Goal: Check status: Check status

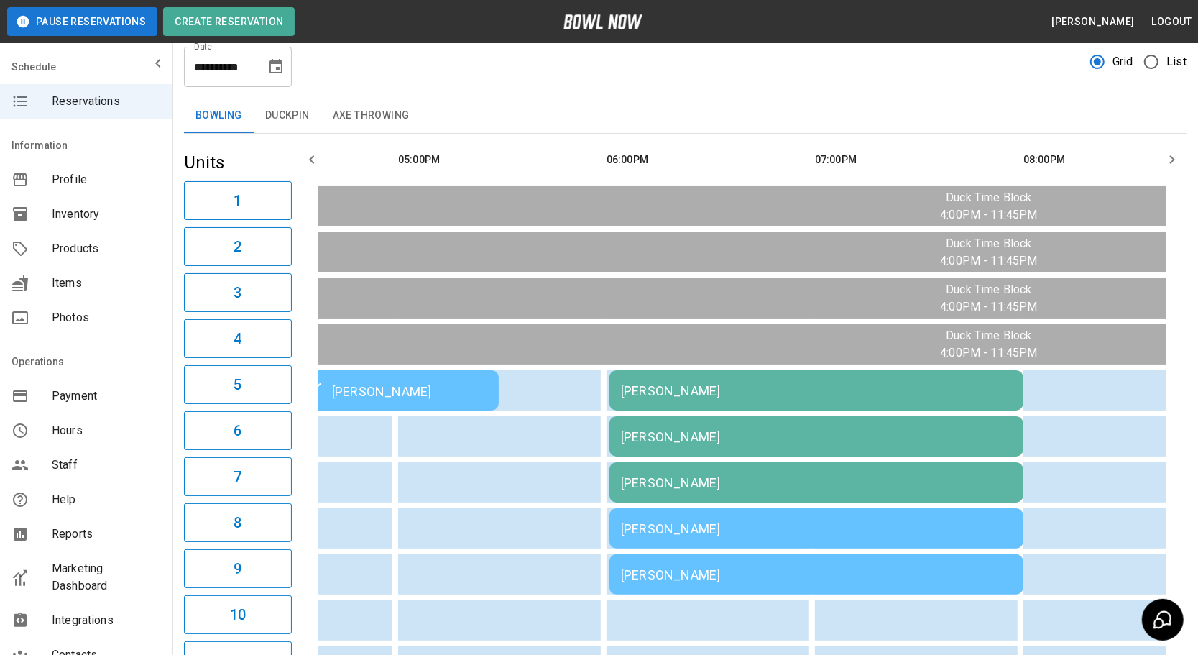
scroll to position [38, 0]
click at [278, 116] on button "Duckpin" at bounding box center [288, 116] width 68 height 34
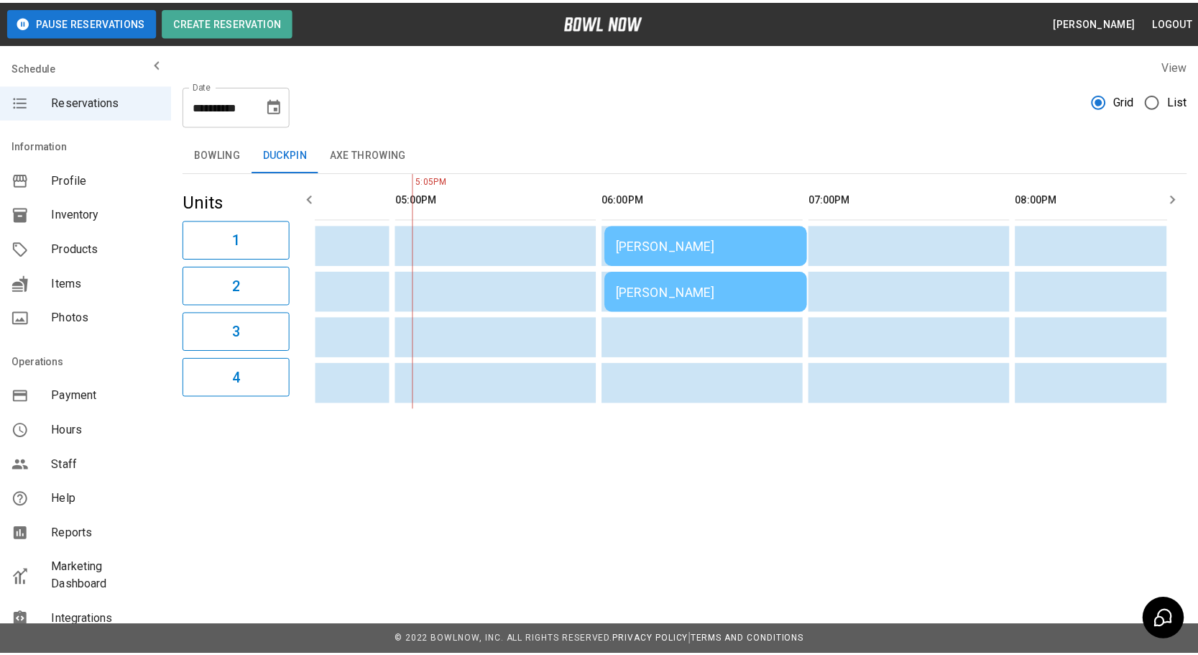
scroll to position [0, 208]
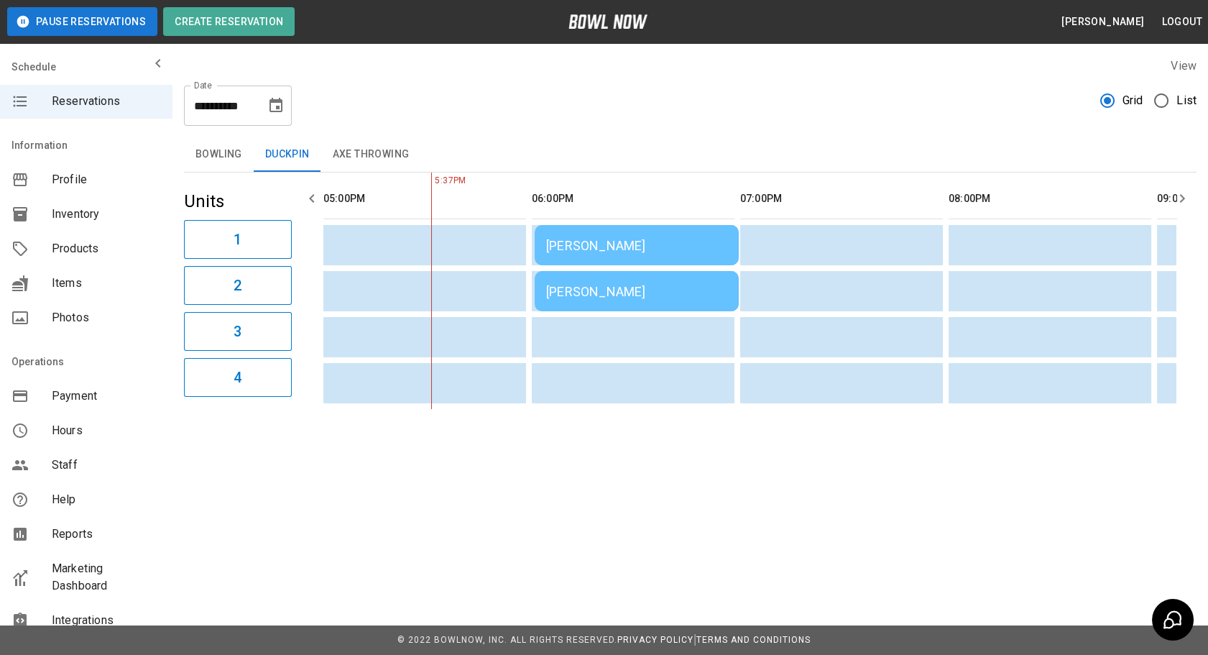
click at [235, 157] on button "Bowling" at bounding box center [219, 154] width 70 height 34
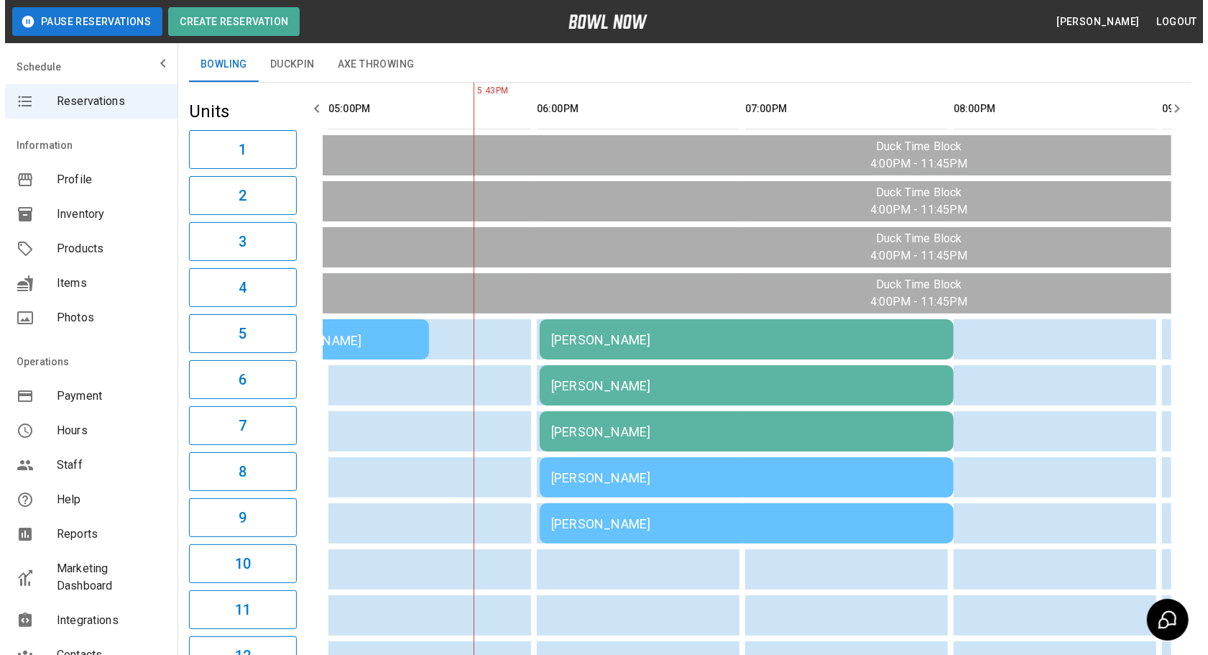
scroll to position [91, 0]
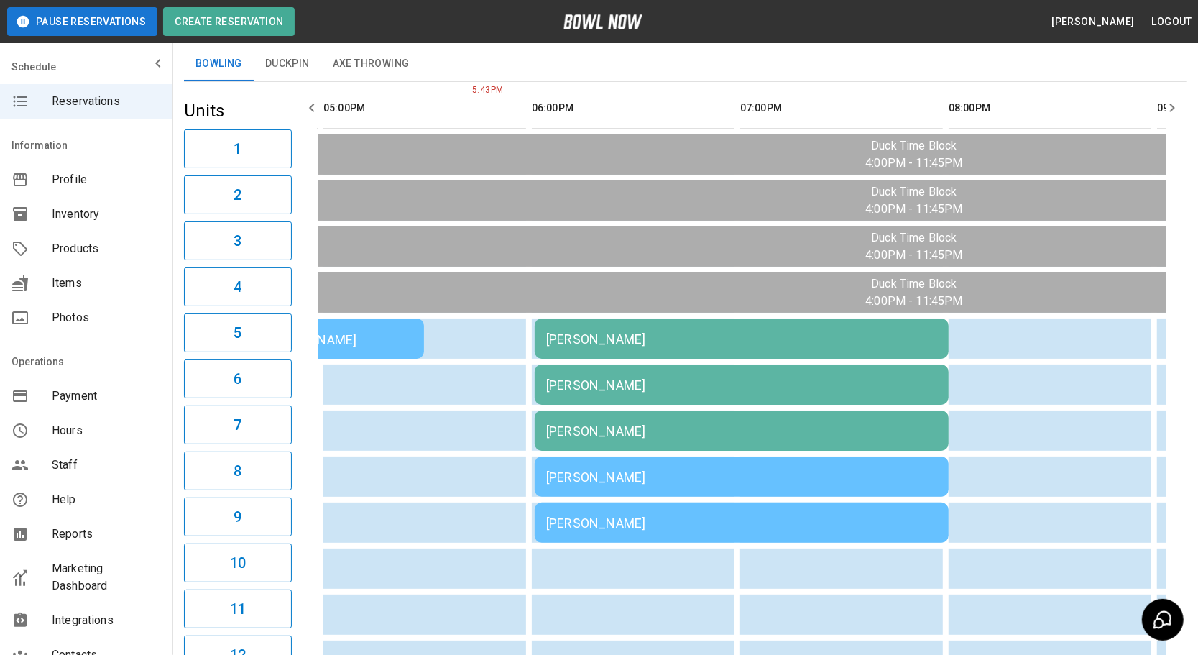
click at [586, 393] on td "[PERSON_NAME]" at bounding box center [742, 384] width 414 height 40
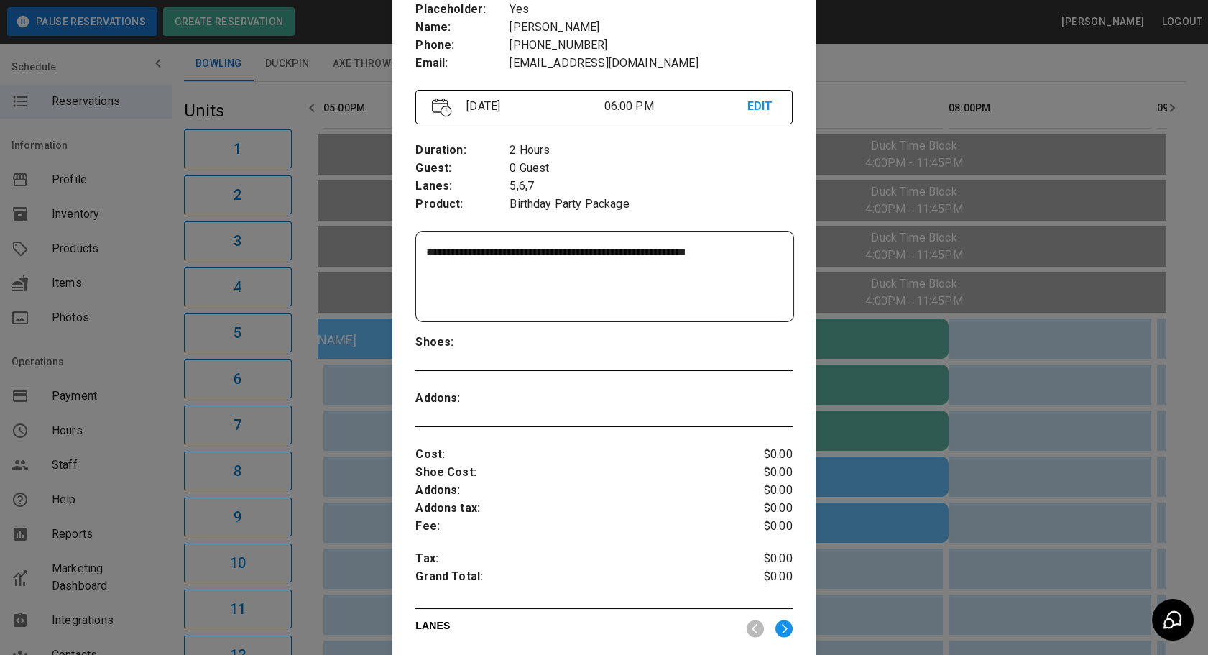
scroll to position [113, 0]
click at [861, 443] on div at bounding box center [604, 327] width 1208 height 655
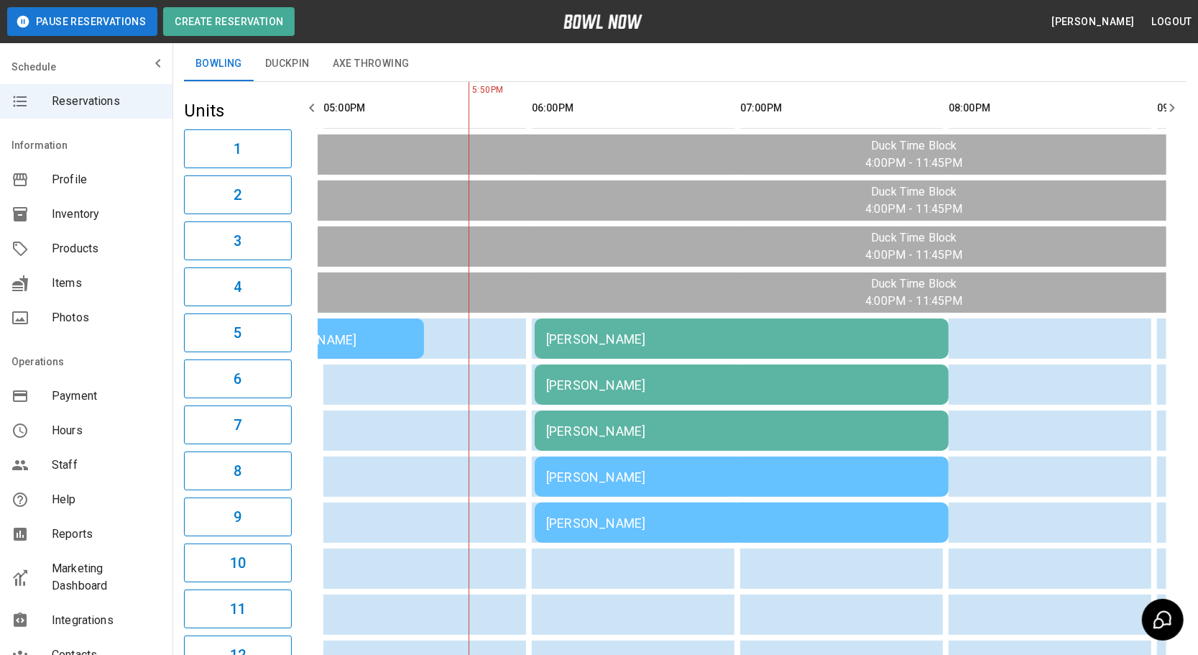
click at [757, 346] on div "[PERSON_NAME]" at bounding box center [741, 338] width 391 height 15
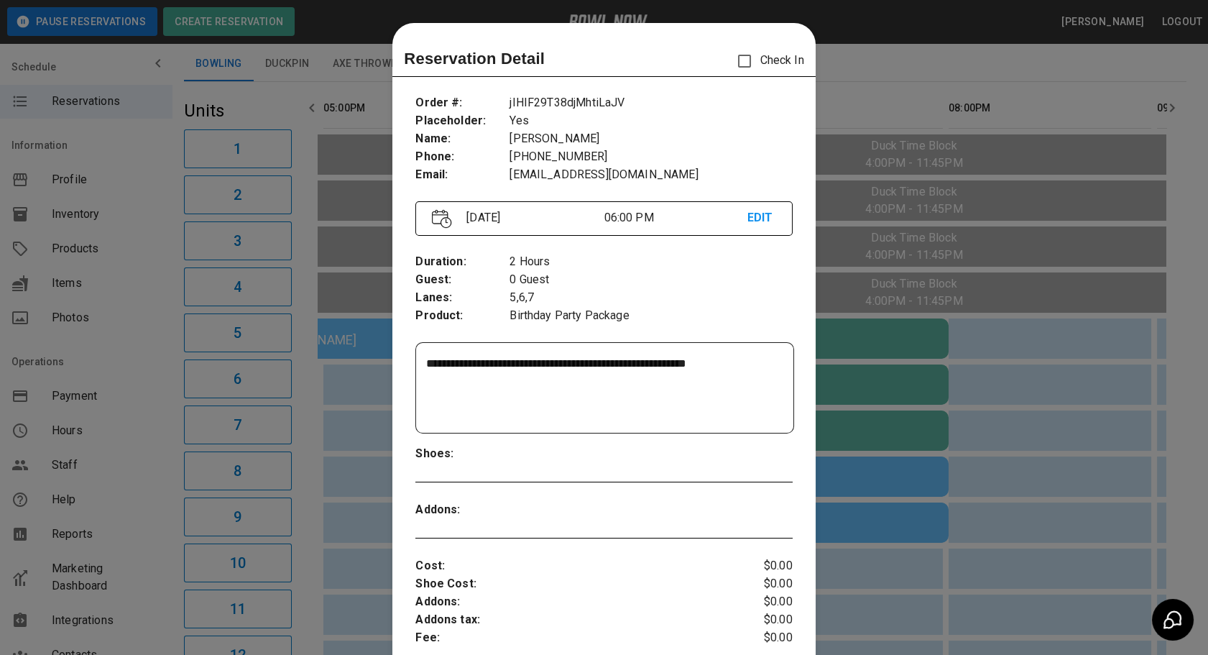
scroll to position [22, 0]
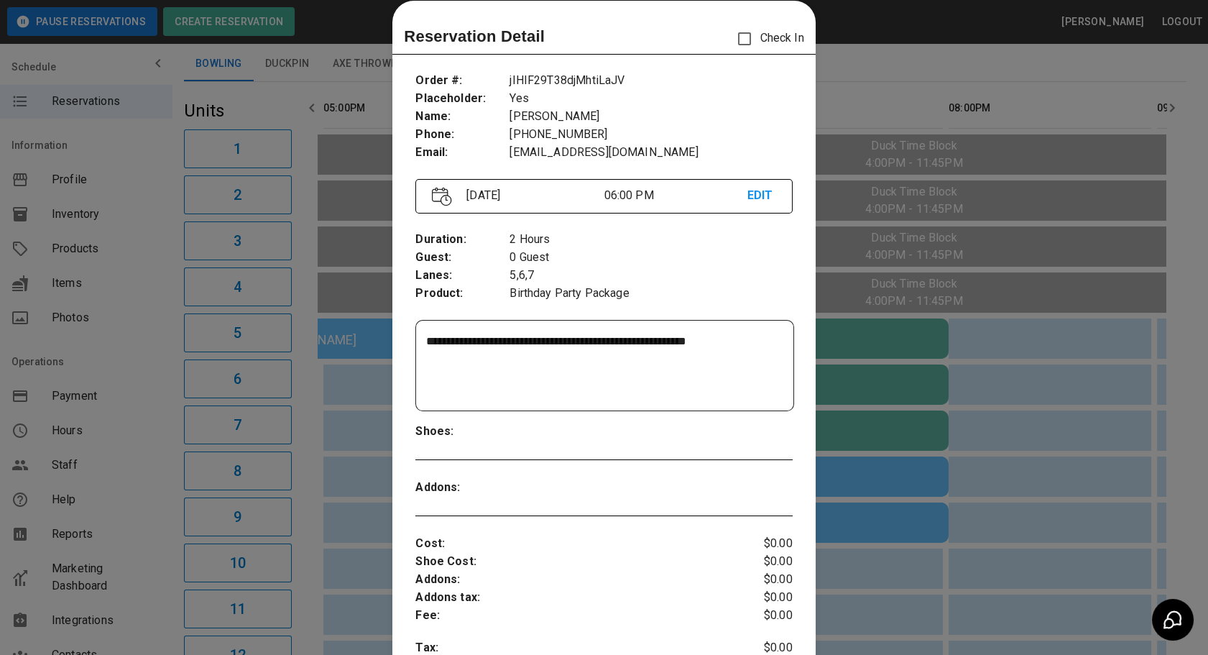
click at [911, 351] on div at bounding box center [604, 327] width 1208 height 655
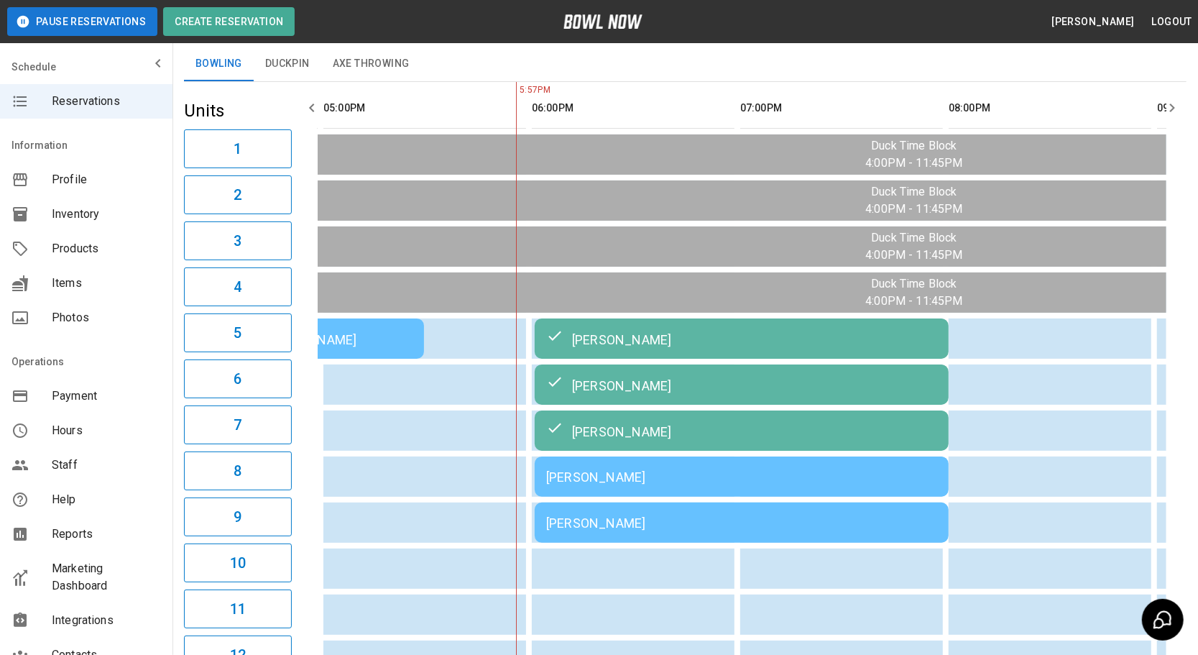
click at [619, 497] on td "[PERSON_NAME]" at bounding box center [742, 476] width 414 height 40
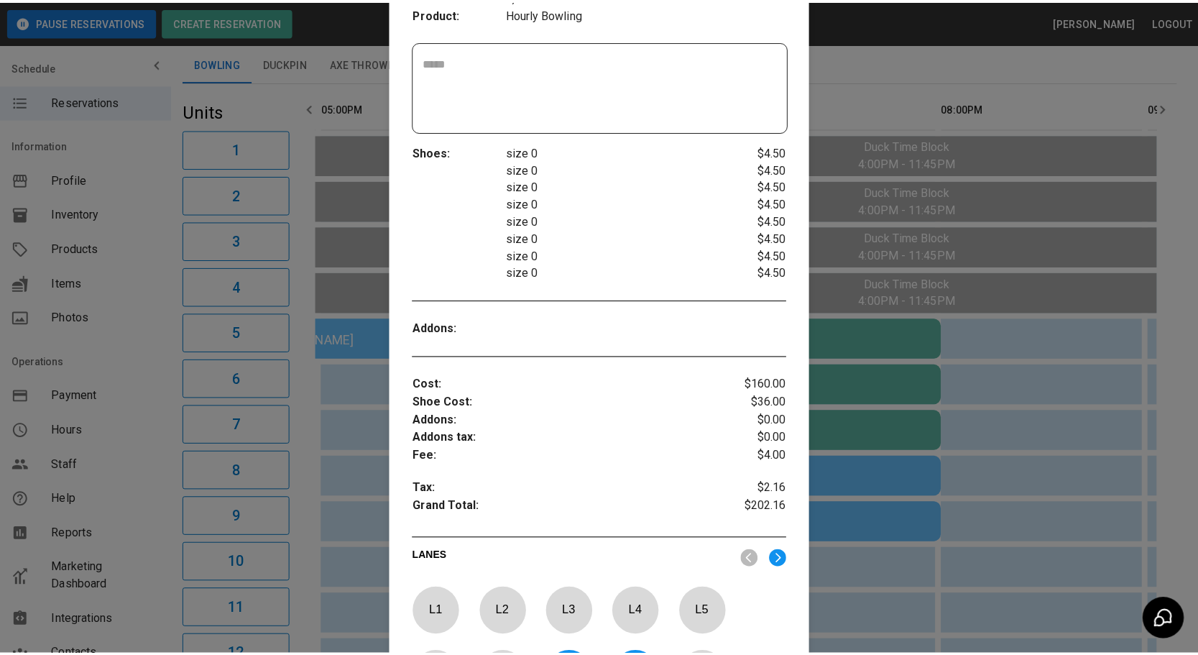
scroll to position [306, 0]
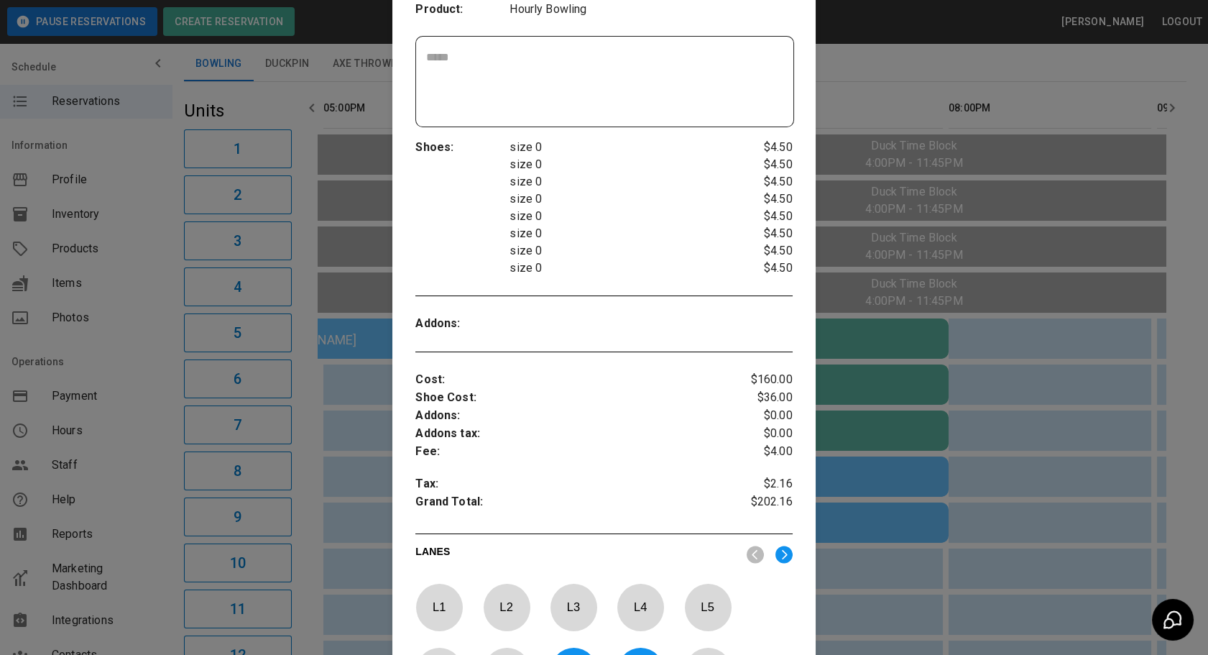
click at [898, 494] on div at bounding box center [604, 327] width 1208 height 655
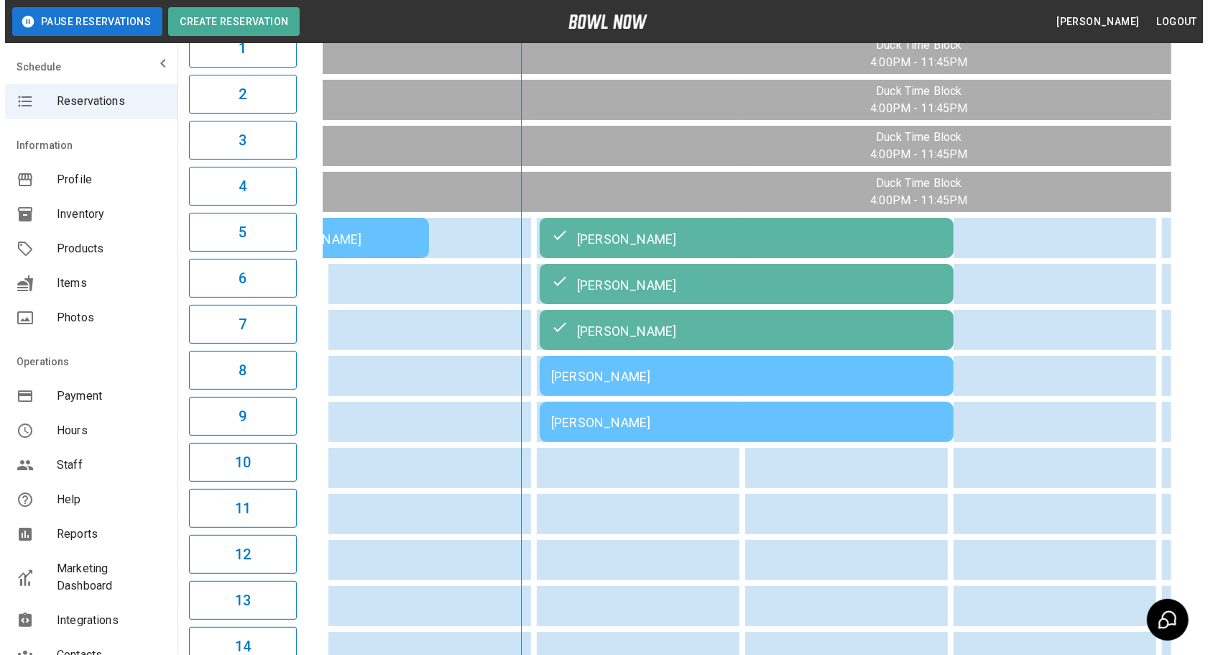
scroll to position [203, 0]
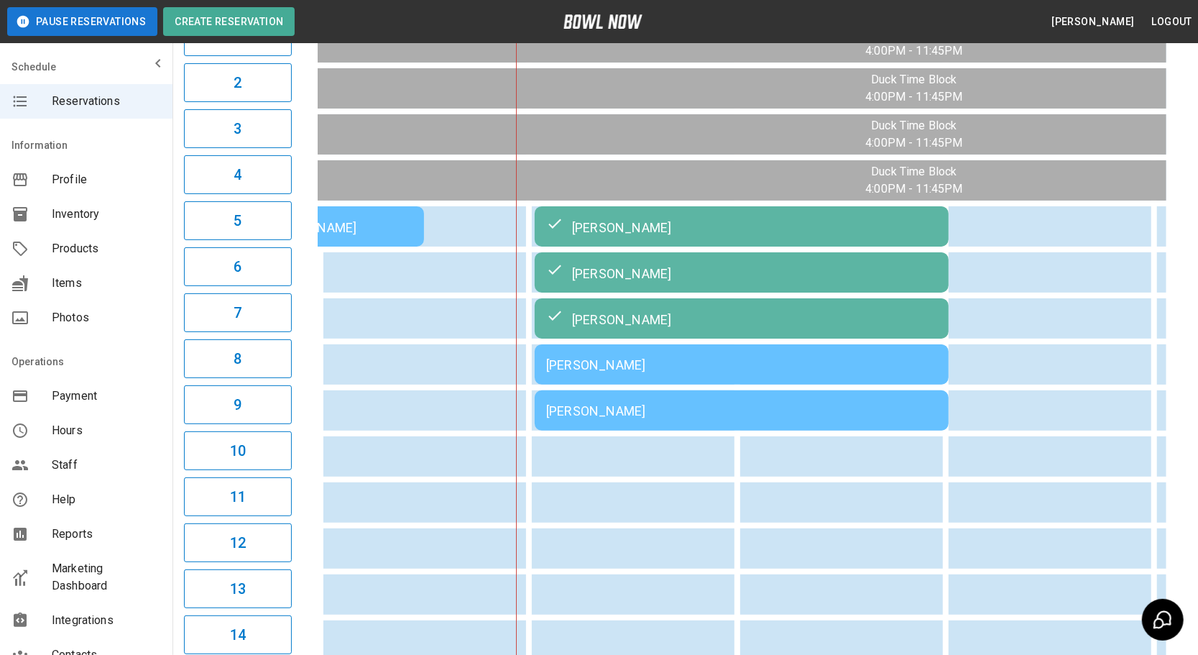
click at [597, 385] on td "[PERSON_NAME]" at bounding box center [742, 364] width 414 height 40
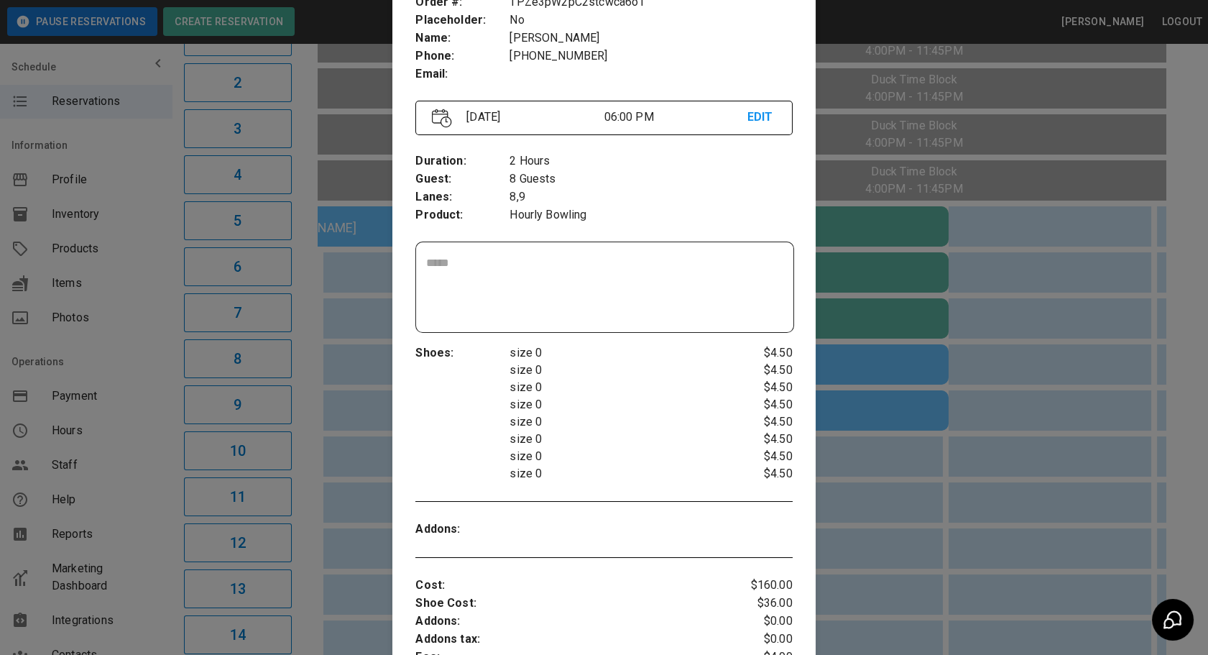
scroll to position [78, 0]
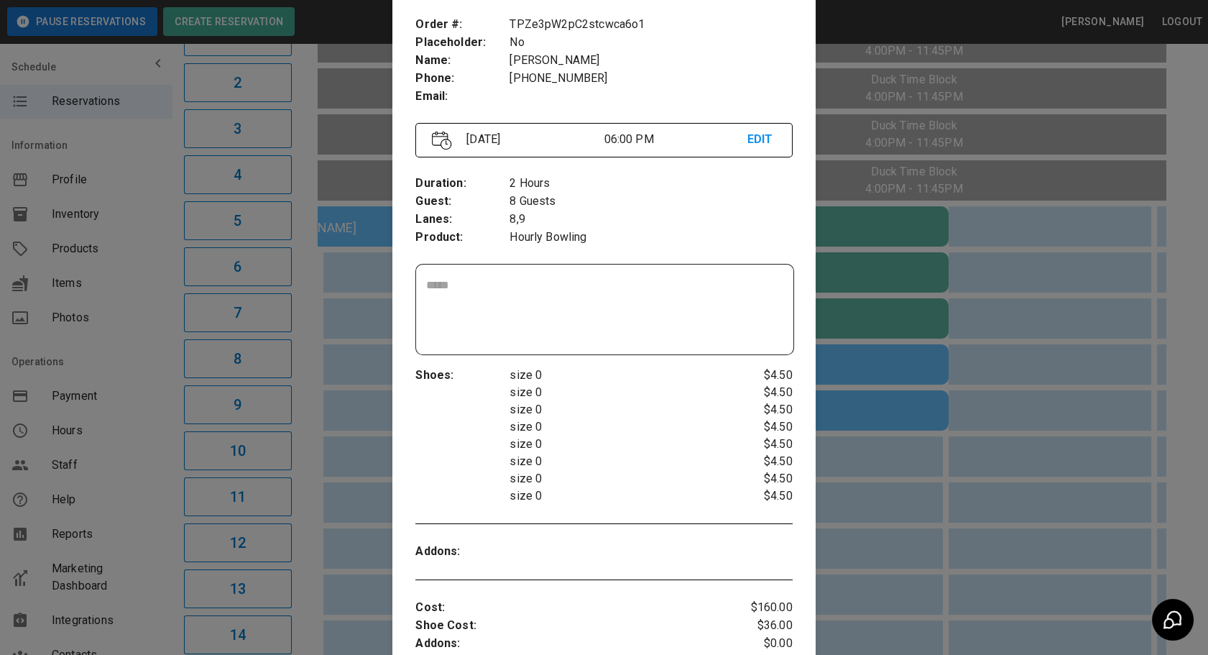
click at [952, 479] on div at bounding box center [604, 327] width 1208 height 655
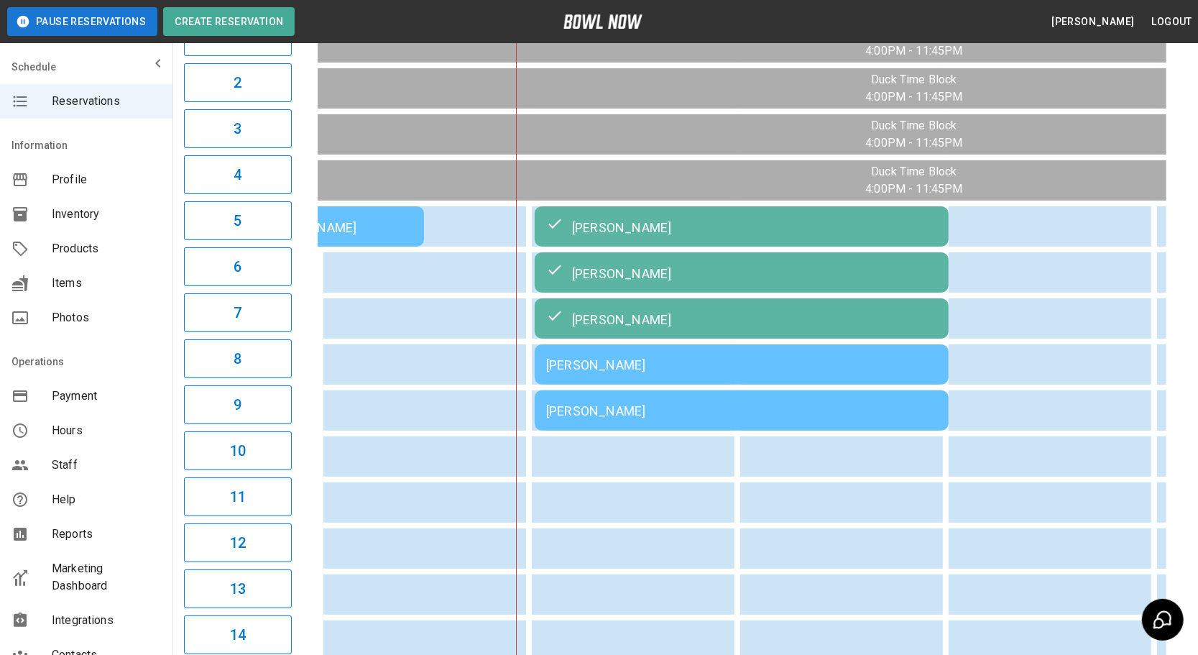
click at [651, 385] on td "[PERSON_NAME]" at bounding box center [742, 364] width 414 height 40
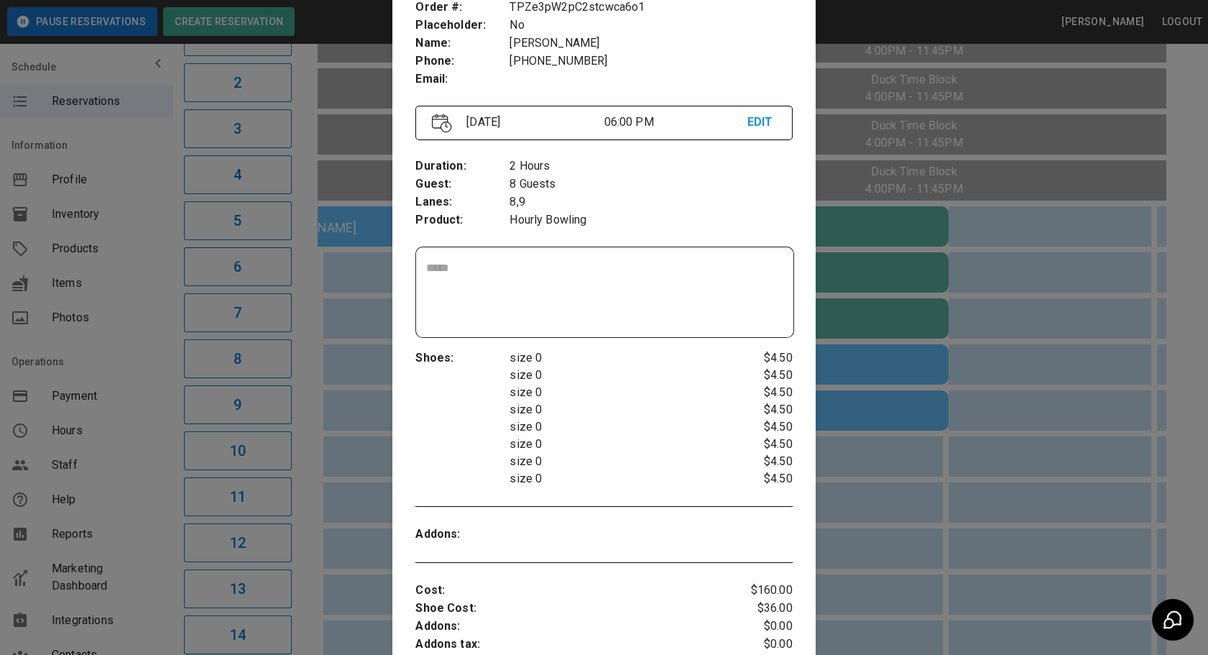
scroll to position [132, 0]
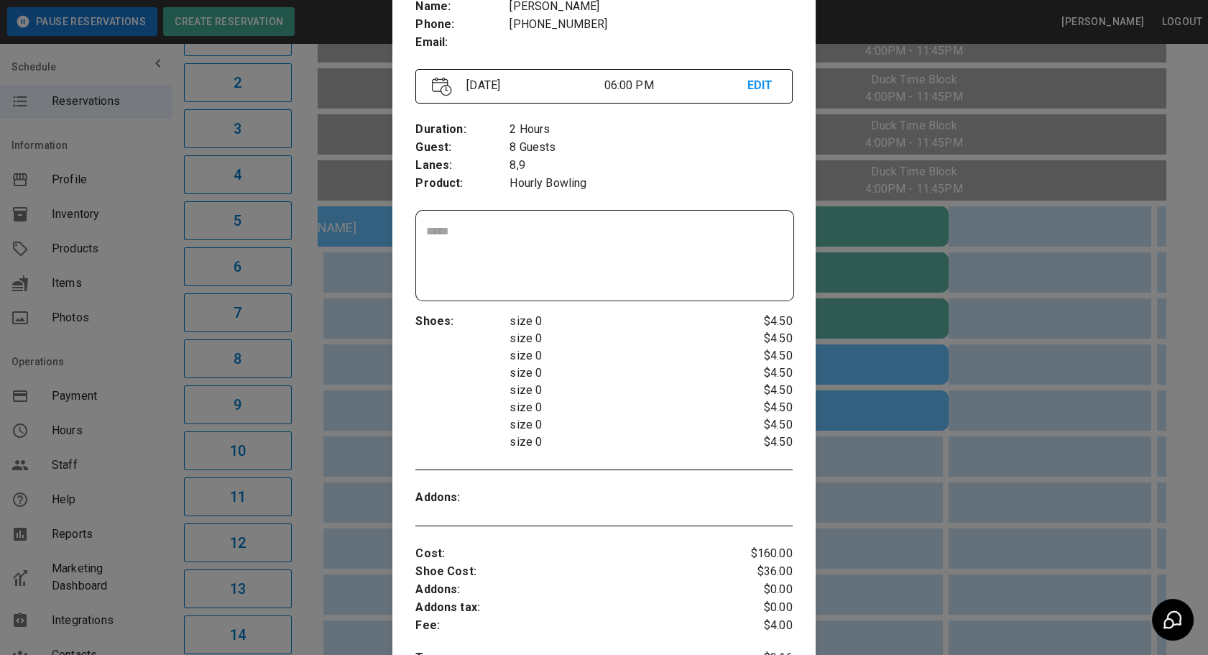
click at [901, 413] on div at bounding box center [604, 327] width 1208 height 655
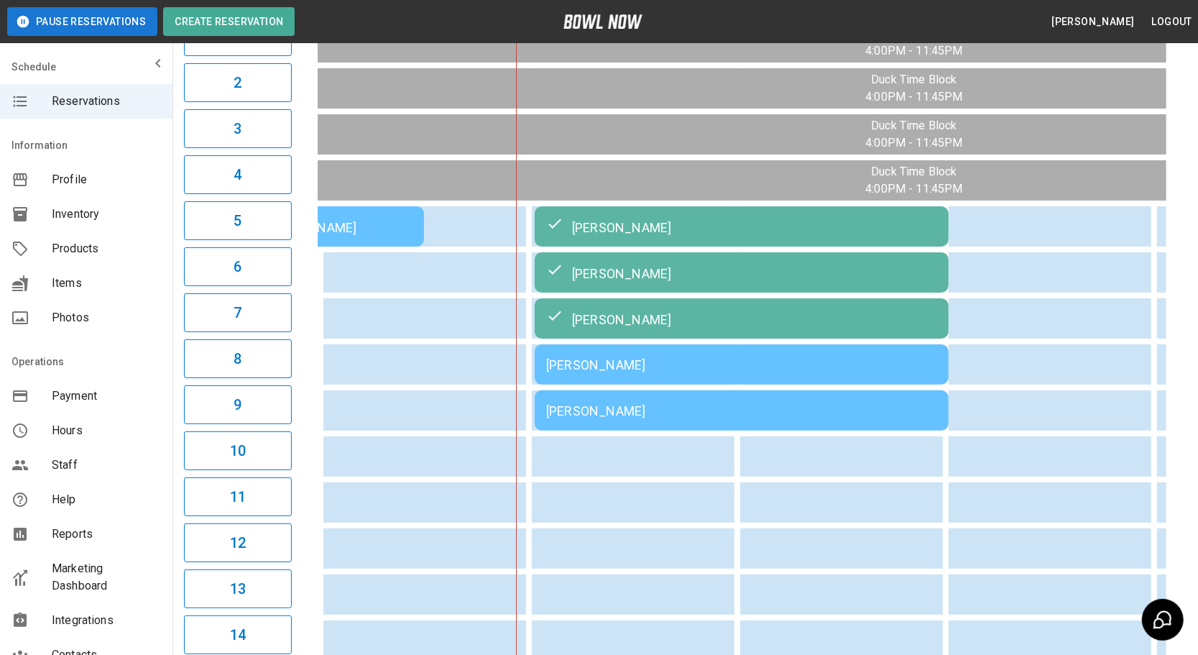
click at [806, 385] on td "[PERSON_NAME]" at bounding box center [742, 364] width 414 height 40
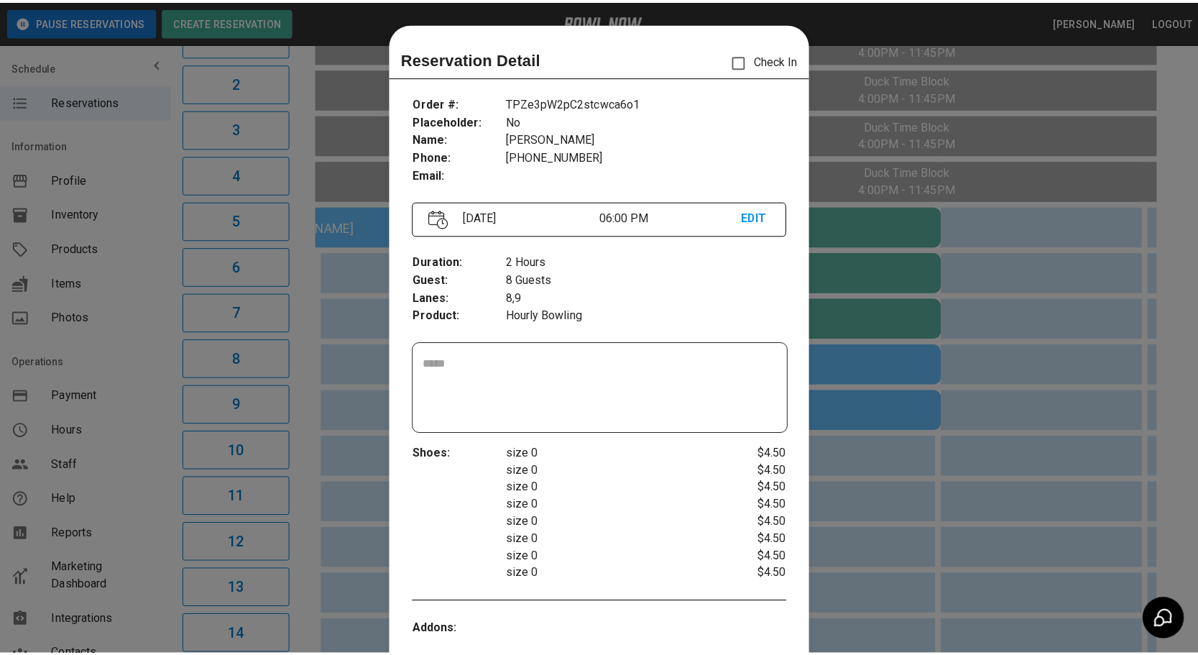
scroll to position [22, 0]
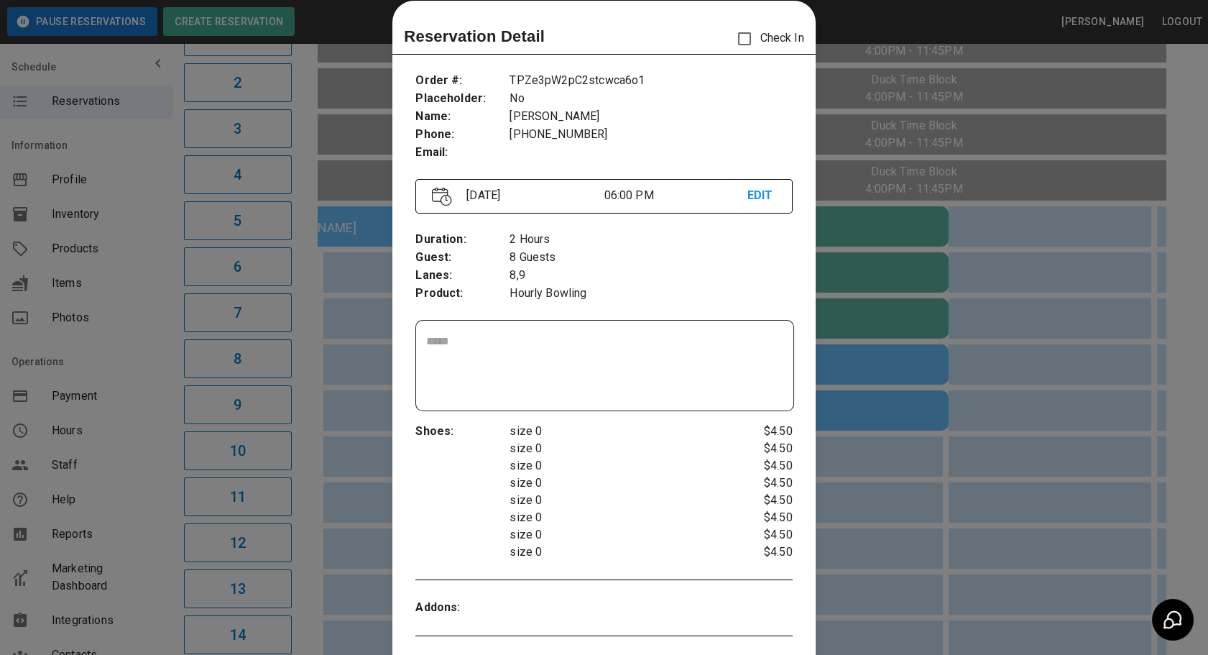
click at [906, 481] on div at bounding box center [604, 327] width 1208 height 655
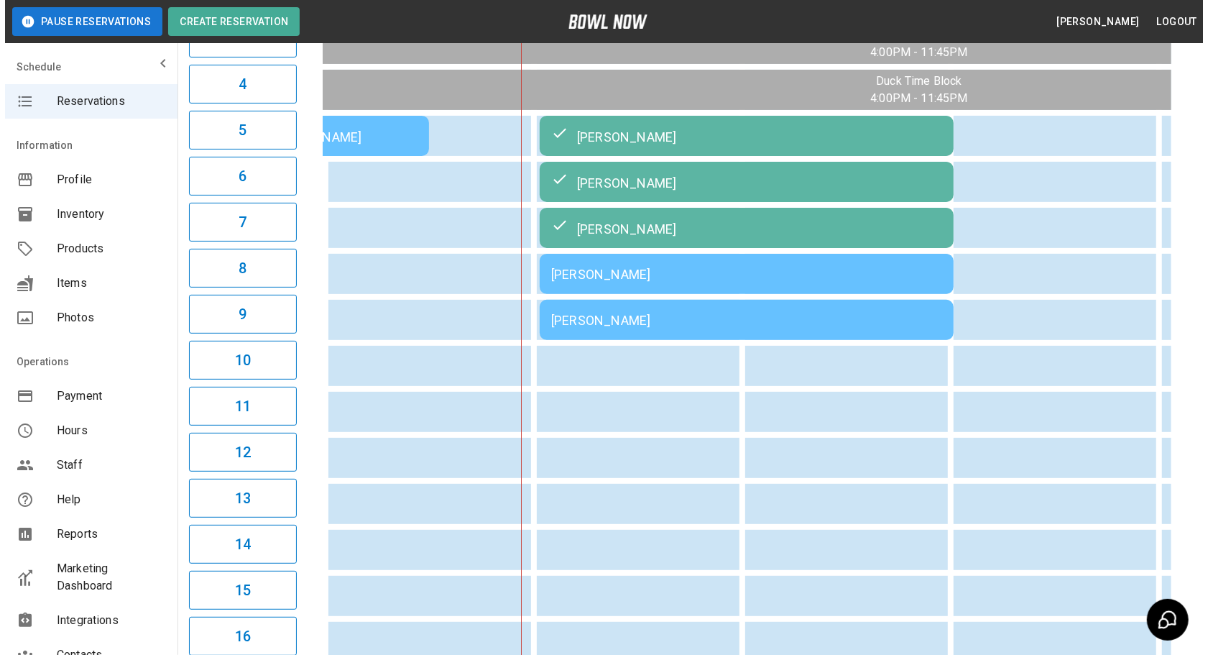
scroll to position [311, 0]
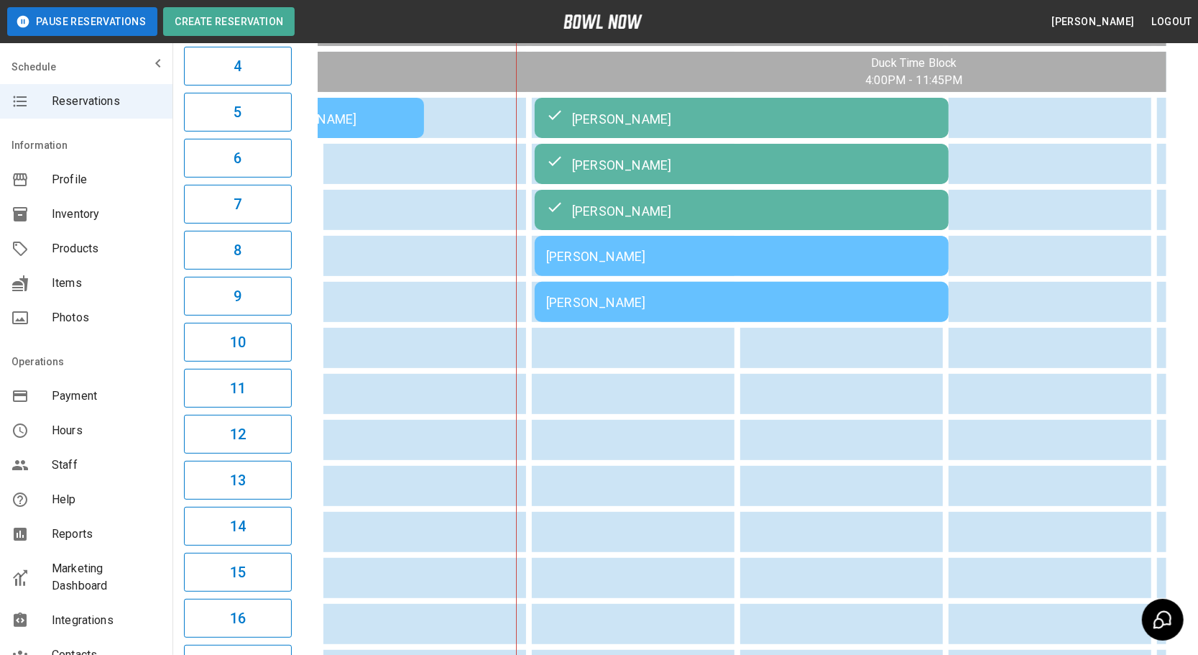
click at [648, 276] on td "[PERSON_NAME]" at bounding box center [742, 256] width 414 height 40
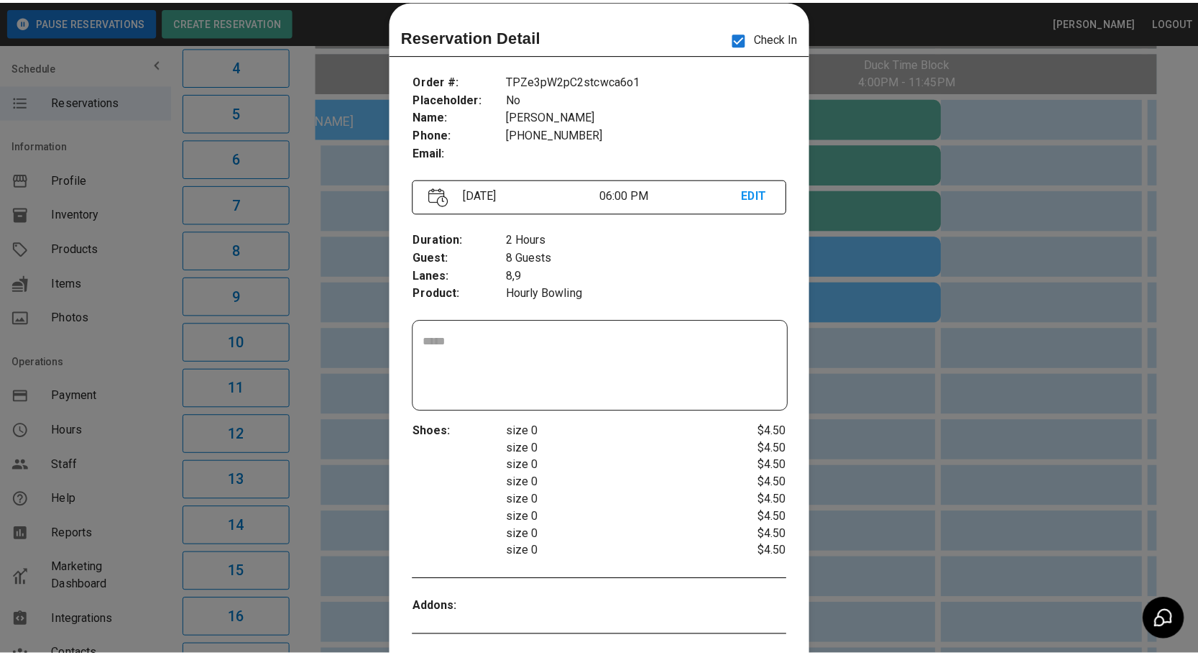
scroll to position [0, 417]
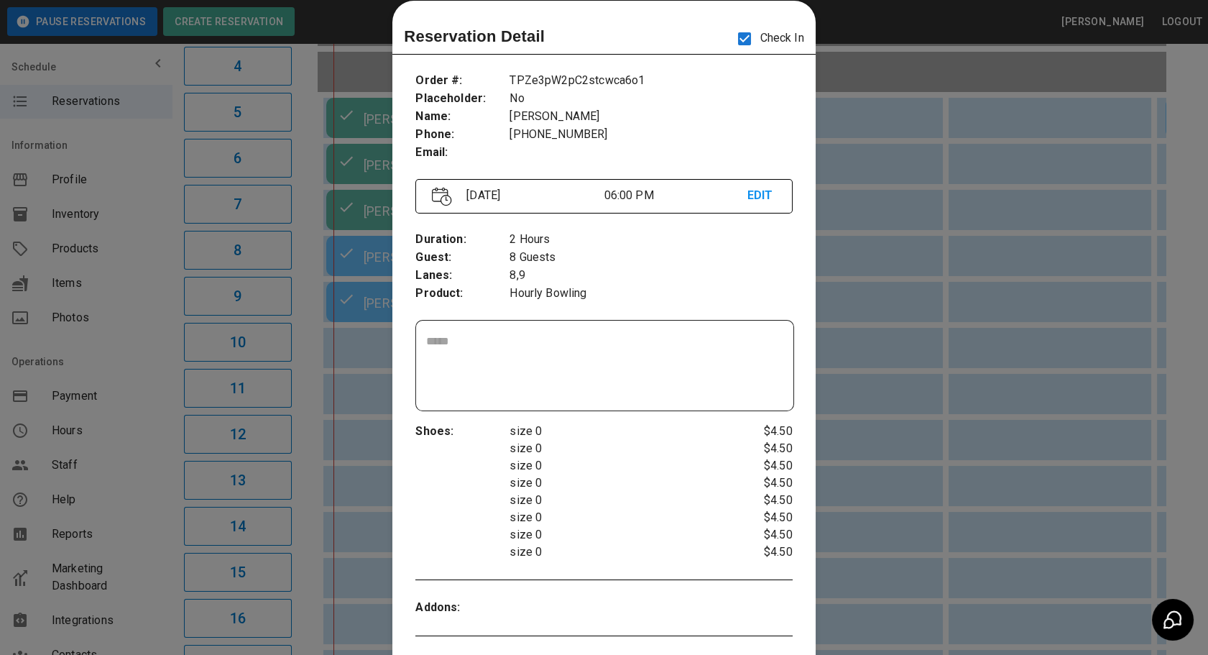
click at [954, 344] on div at bounding box center [604, 327] width 1208 height 655
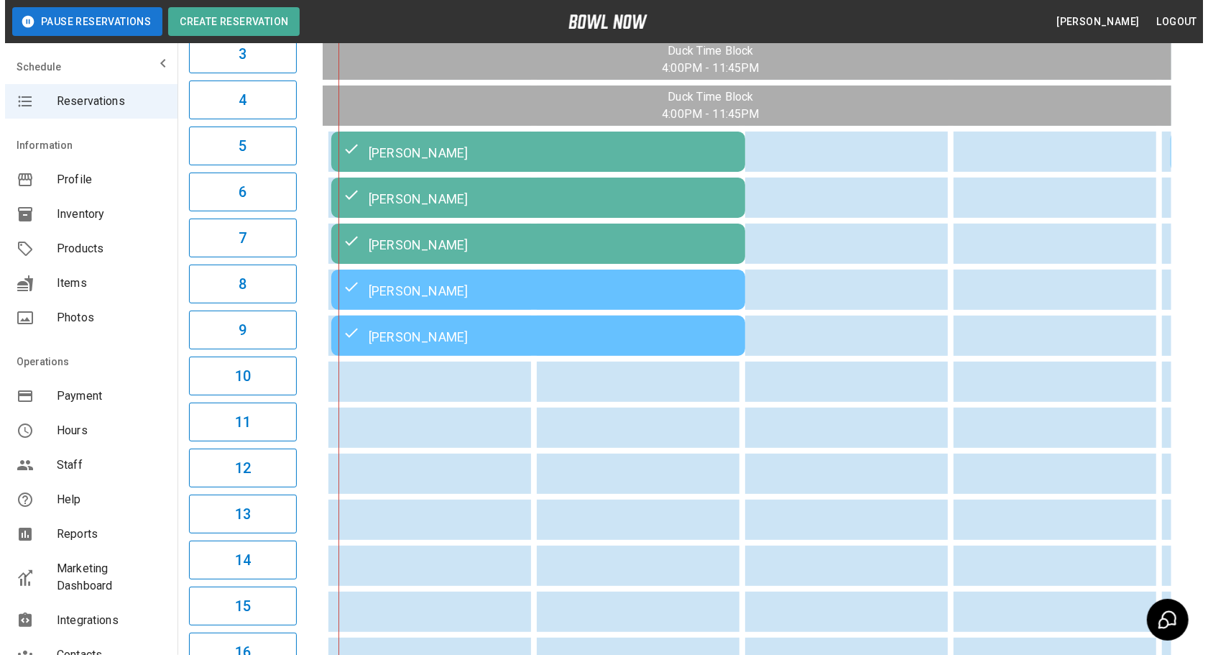
scroll to position [0, 0]
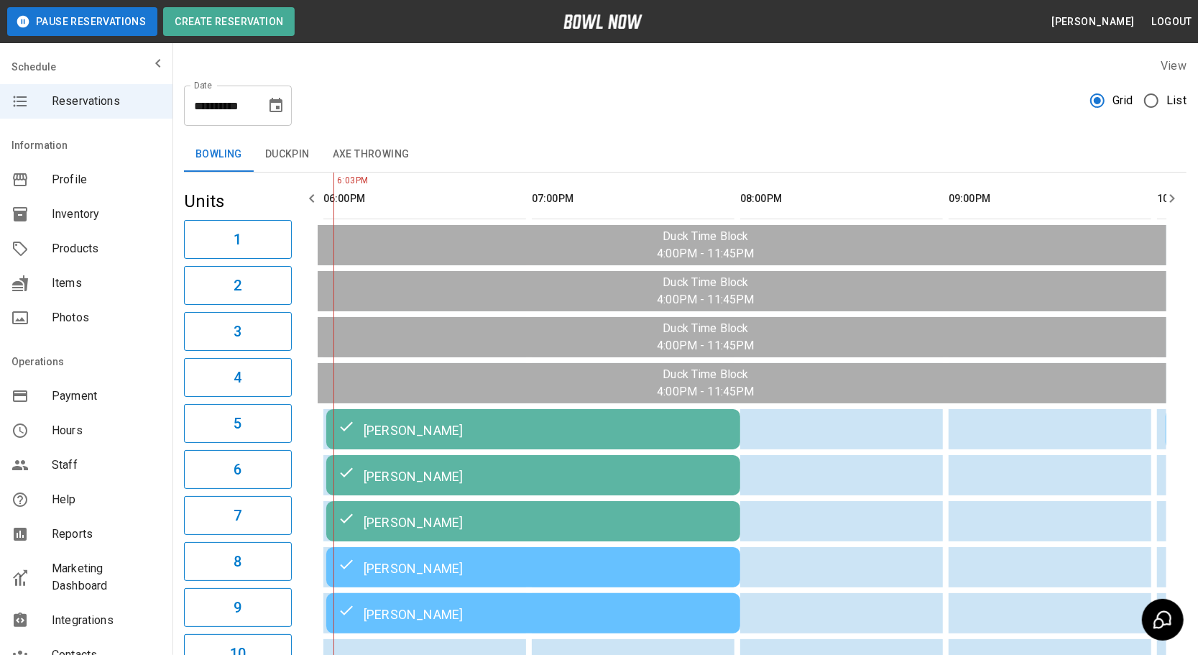
click at [280, 152] on button "Duckpin" at bounding box center [288, 154] width 68 height 34
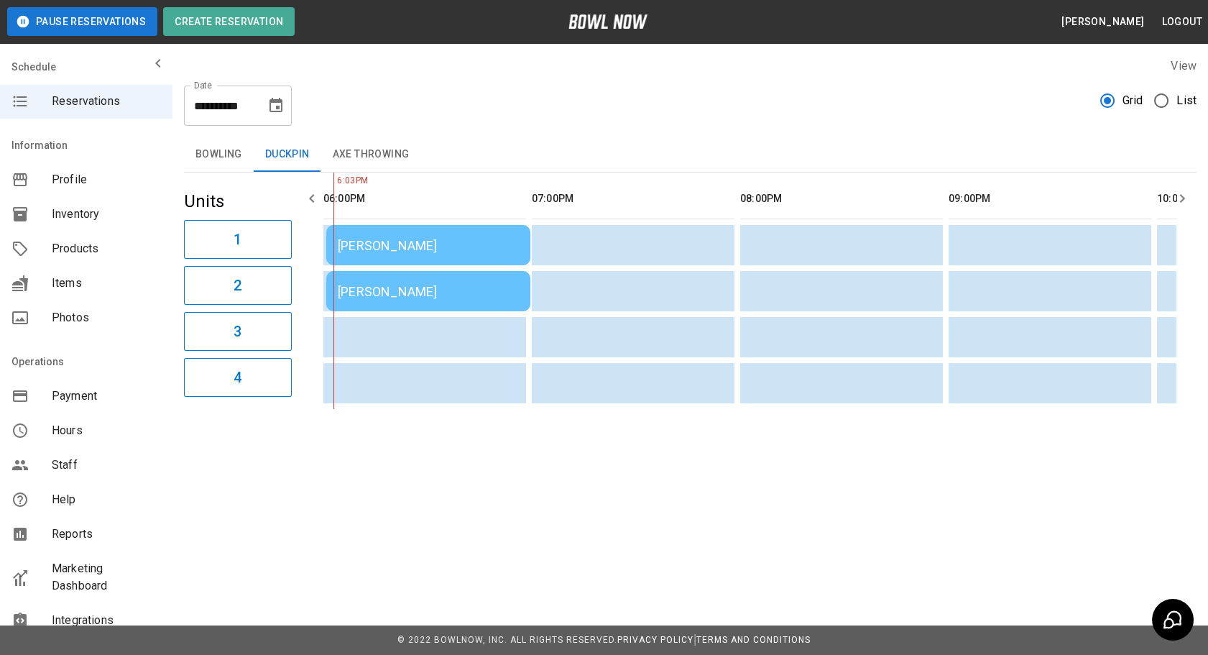
click at [215, 164] on button "Bowling" at bounding box center [219, 154] width 70 height 34
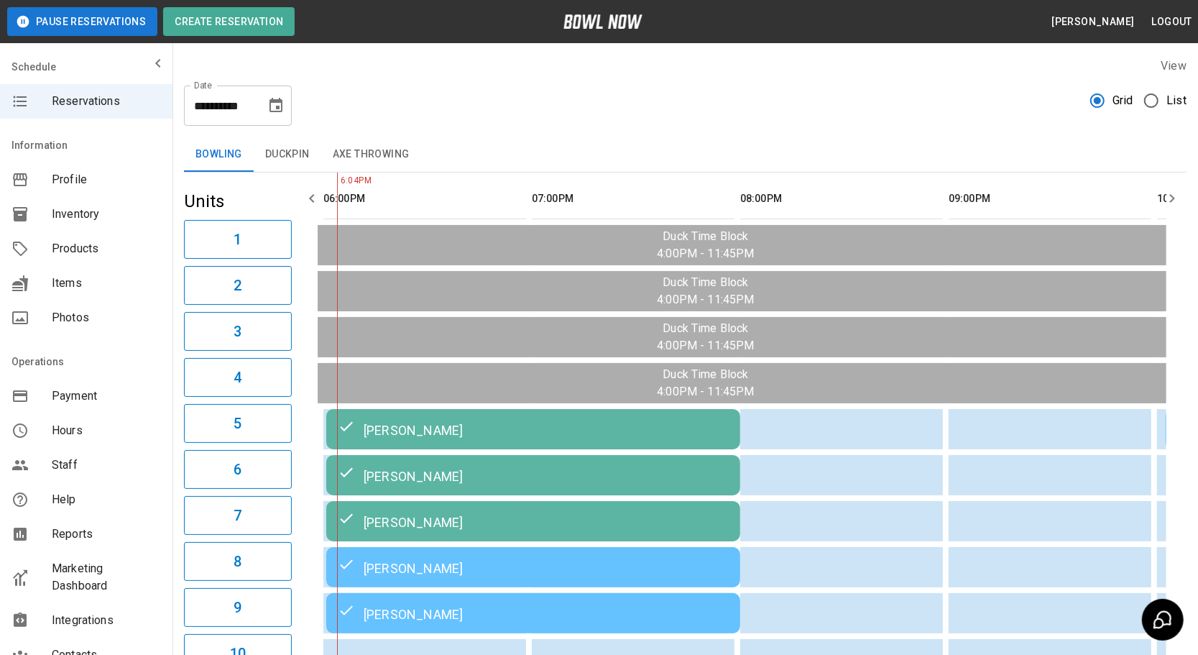
click at [551, 558] on div "[PERSON_NAME]" at bounding box center [533, 566] width 391 height 17
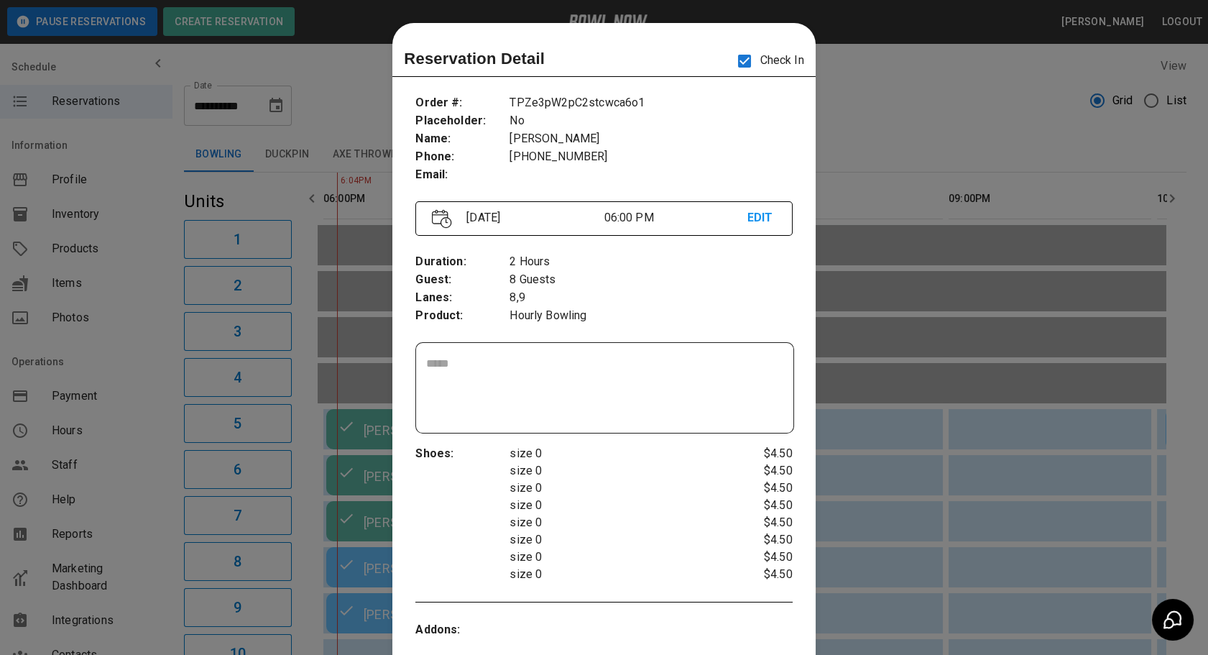
scroll to position [22, 0]
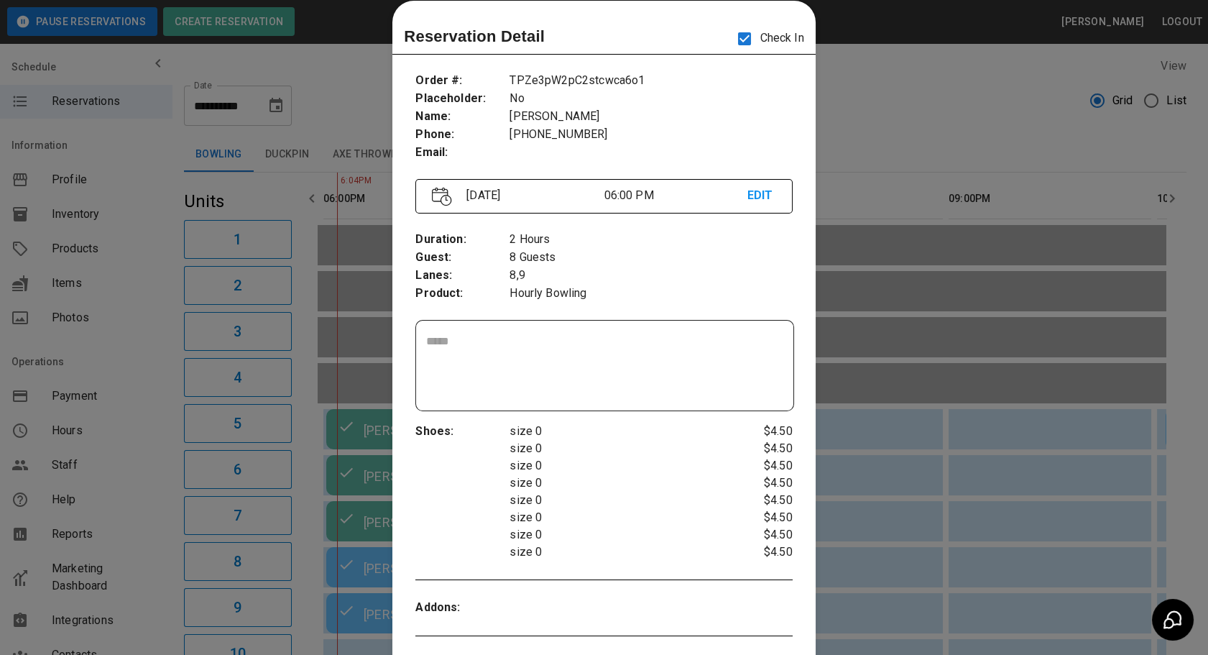
click at [949, 195] on div at bounding box center [604, 327] width 1208 height 655
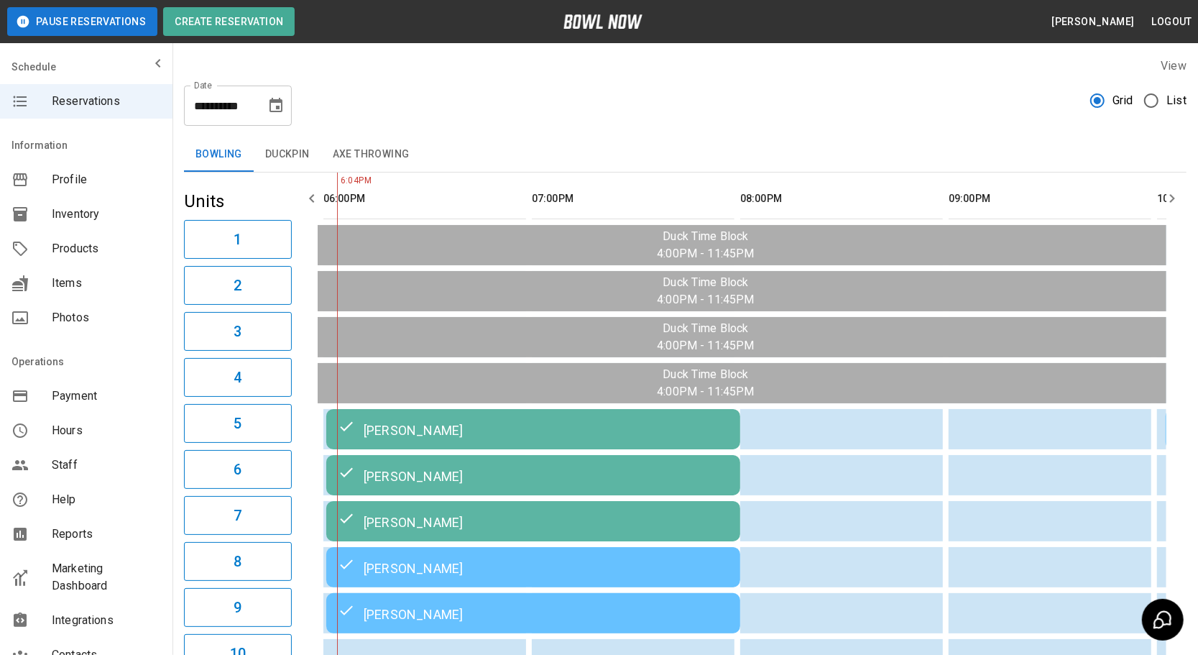
click at [295, 157] on button "Duckpin" at bounding box center [288, 154] width 68 height 34
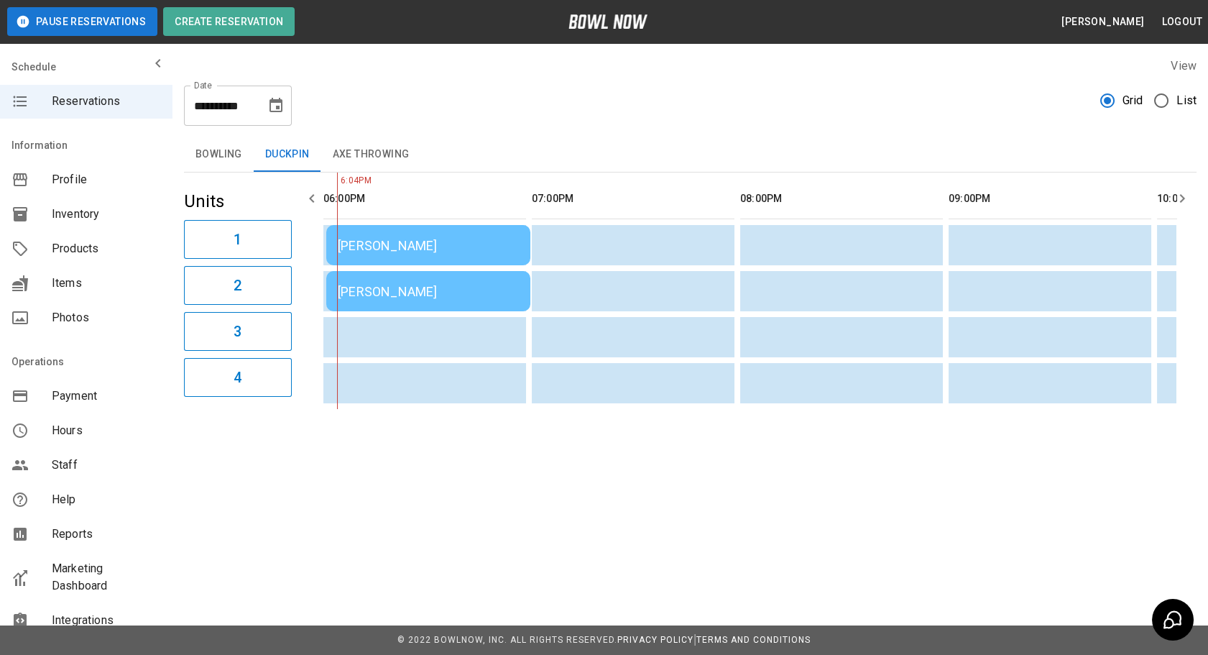
click at [420, 298] on td "[PERSON_NAME]" at bounding box center [428, 291] width 204 height 40
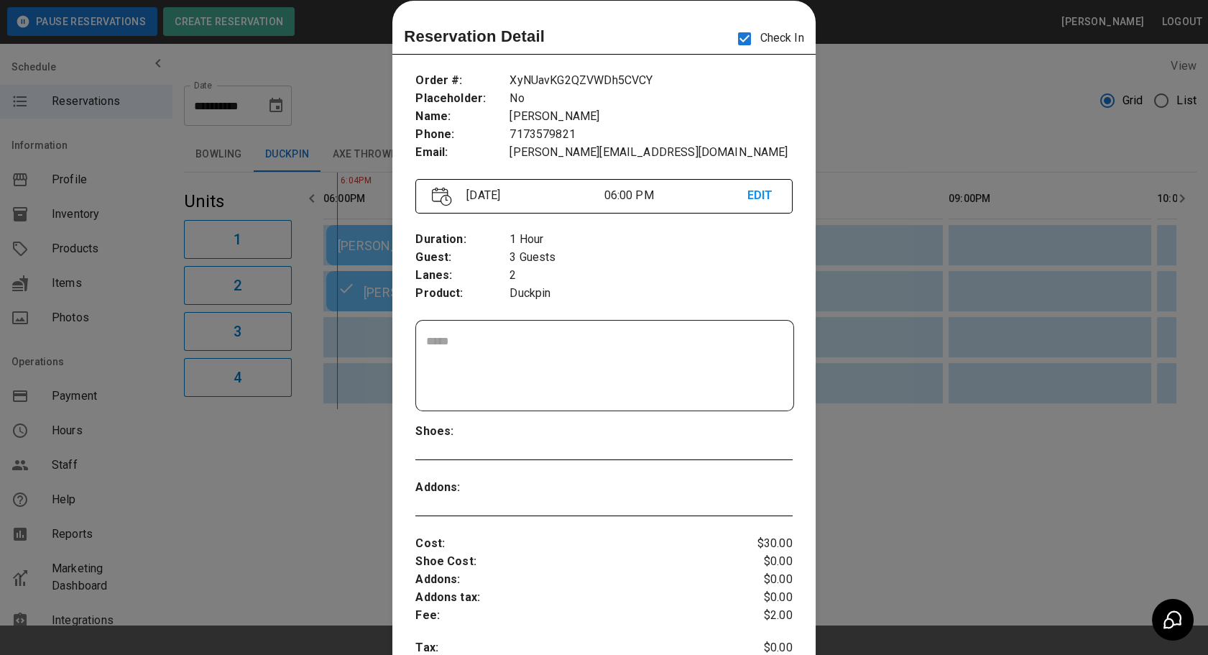
click at [878, 108] on div at bounding box center [604, 327] width 1208 height 655
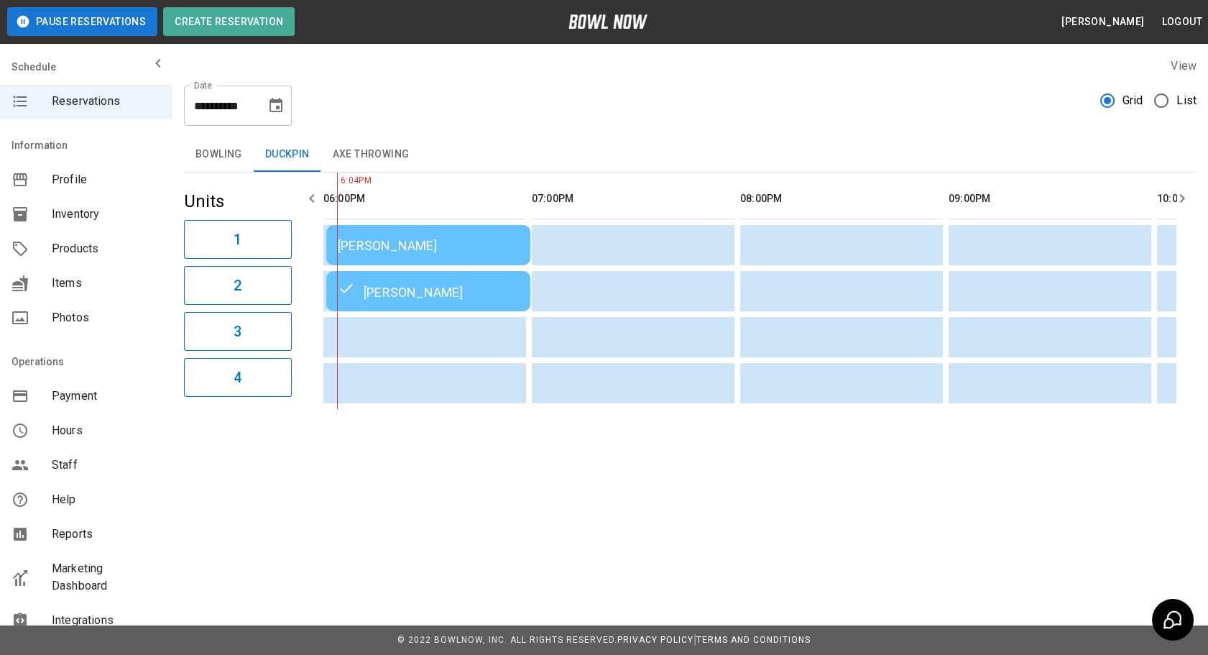
click at [229, 151] on button "Bowling" at bounding box center [219, 154] width 70 height 34
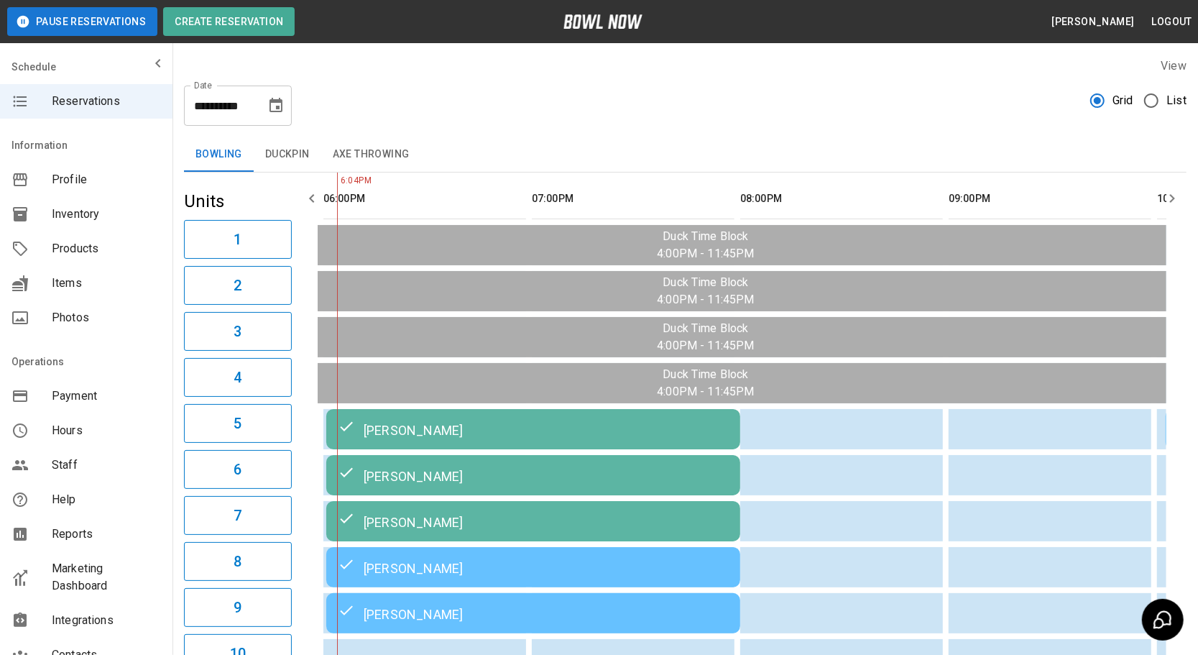
click at [445, 572] on td "[PERSON_NAME]" at bounding box center [533, 567] width 414 height 40
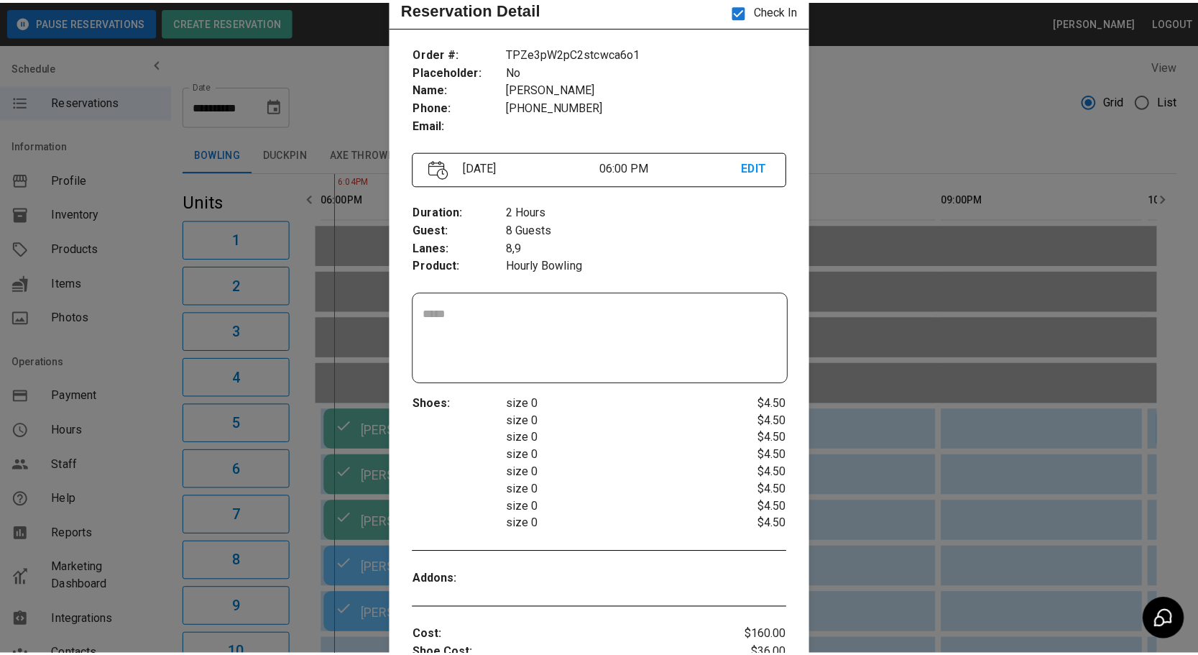
scroll to position [0, 0]
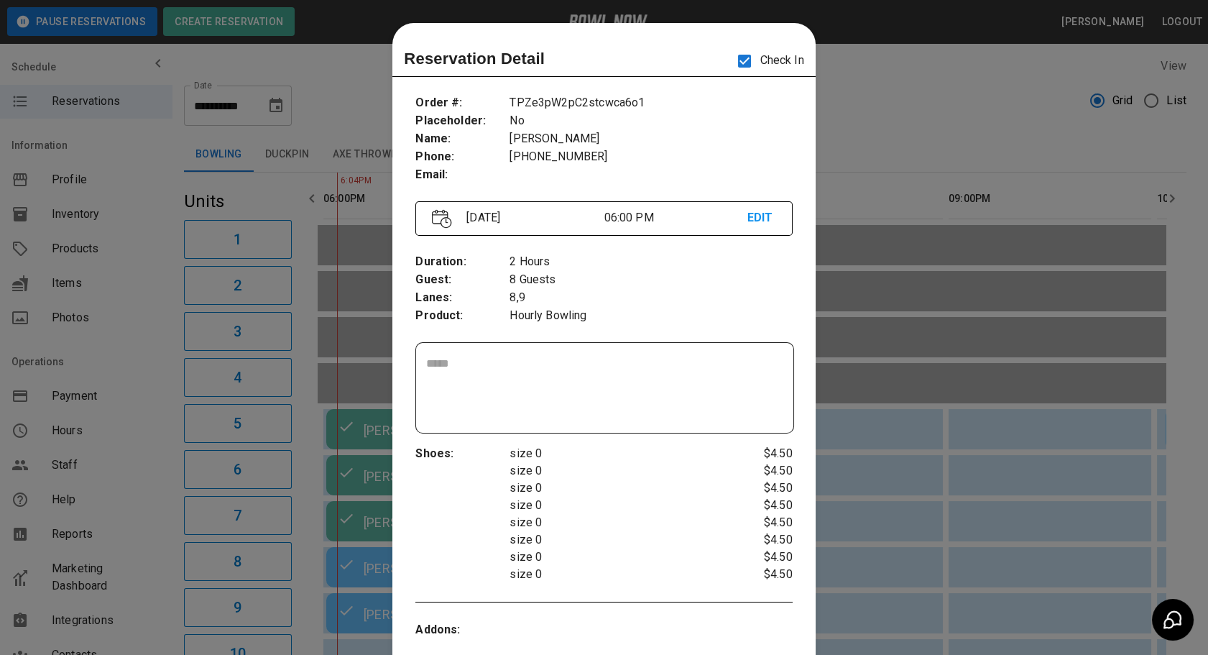
click at [888, 484] on div at bounding box center [604, 327] width 1208 height 655
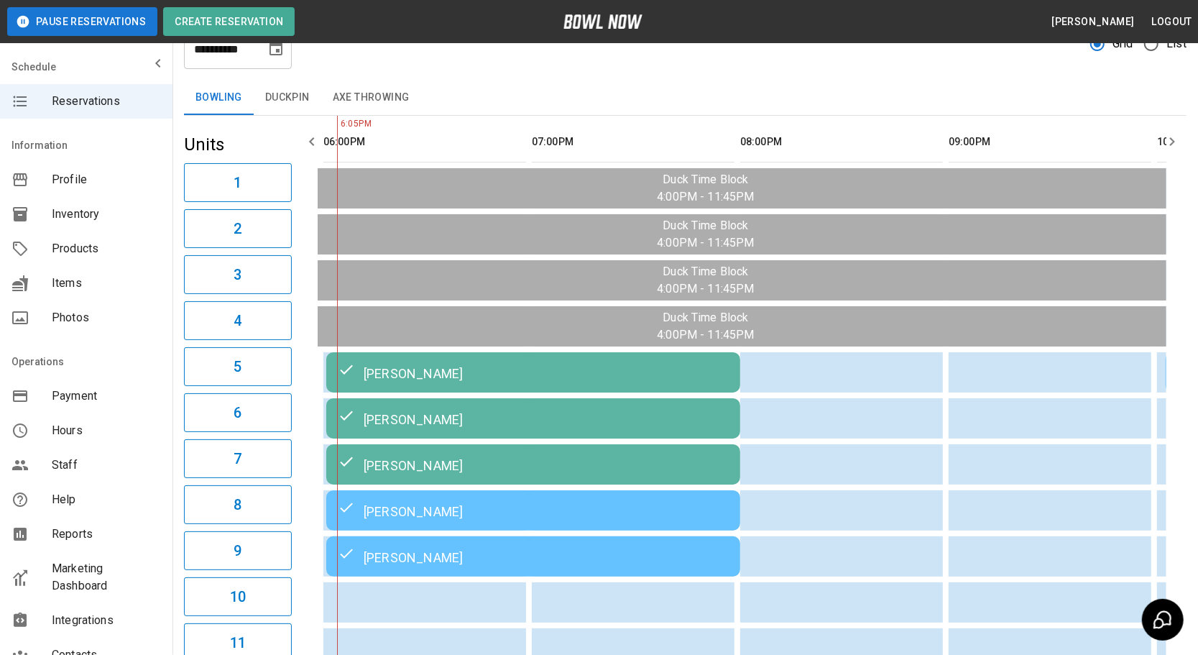
scroll to position [57, 0]
click at [291, 86] on button "Duckpin" at bounding box center [288, 97] width 68 height 34
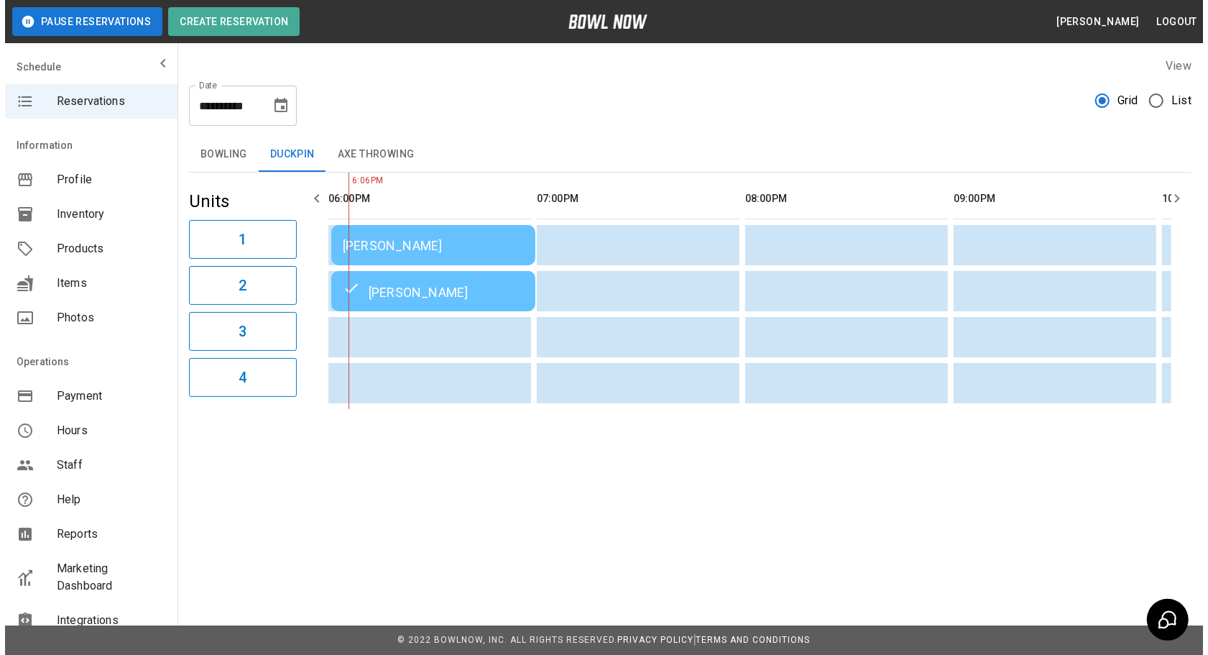
scroll to position [0, 0]
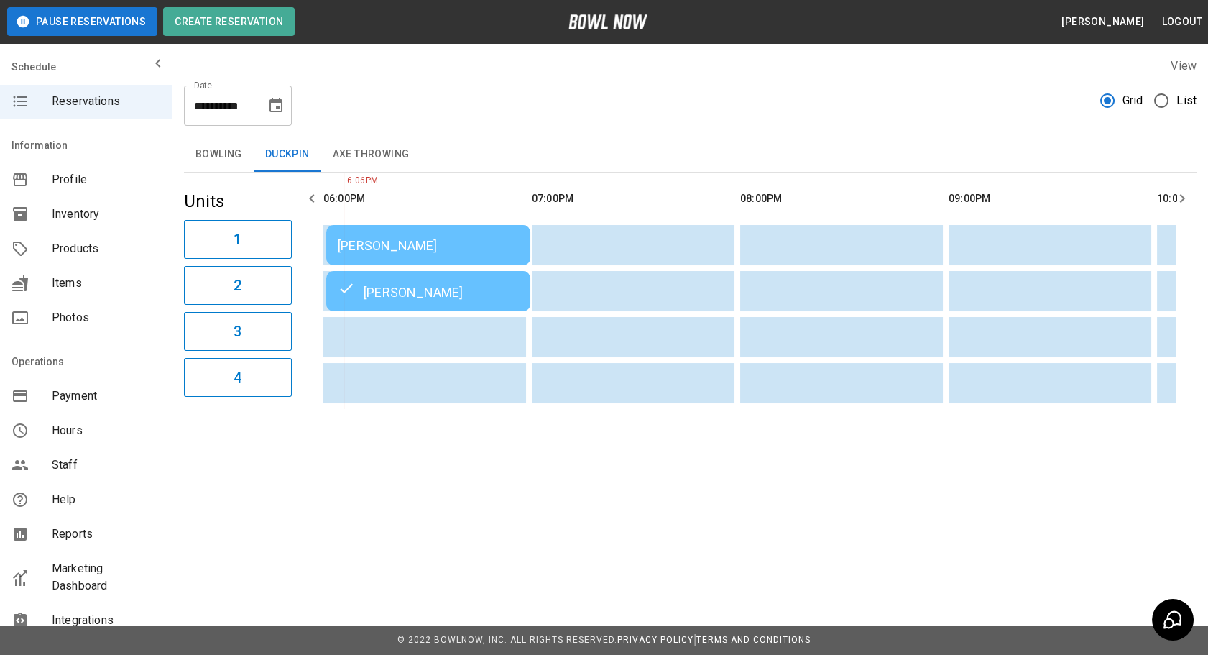
click at [423, 248] on div "[PERSON_NAME]" at bounding box center [428, 245] width 181 height 15
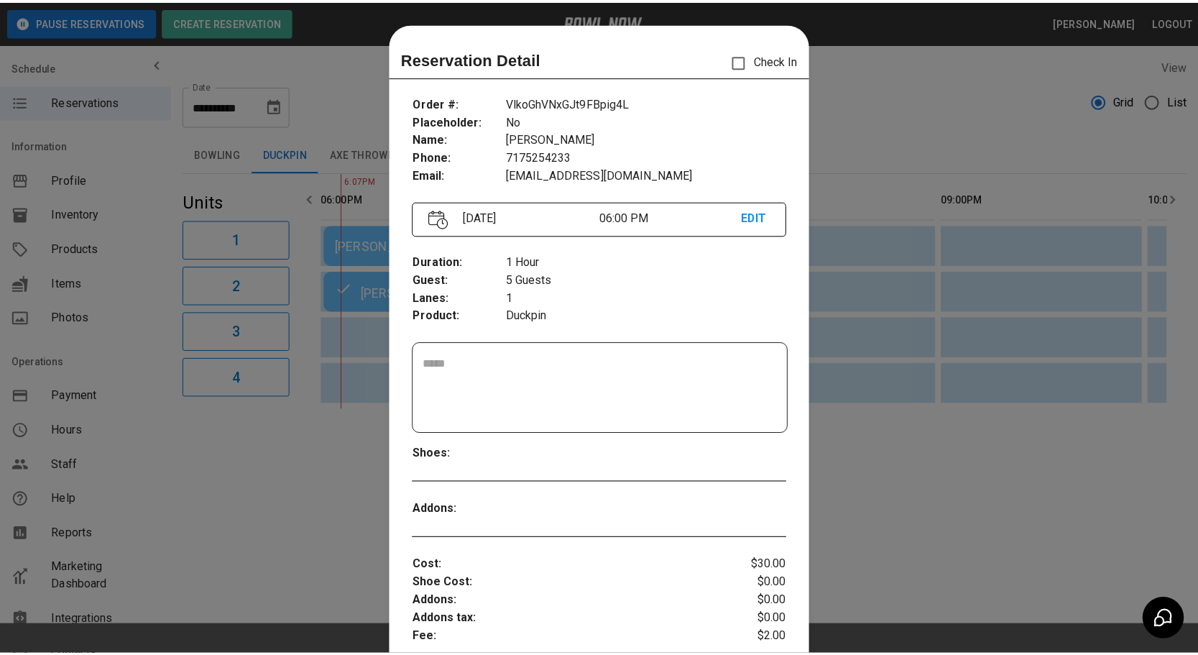
scroll to position [22, 0]
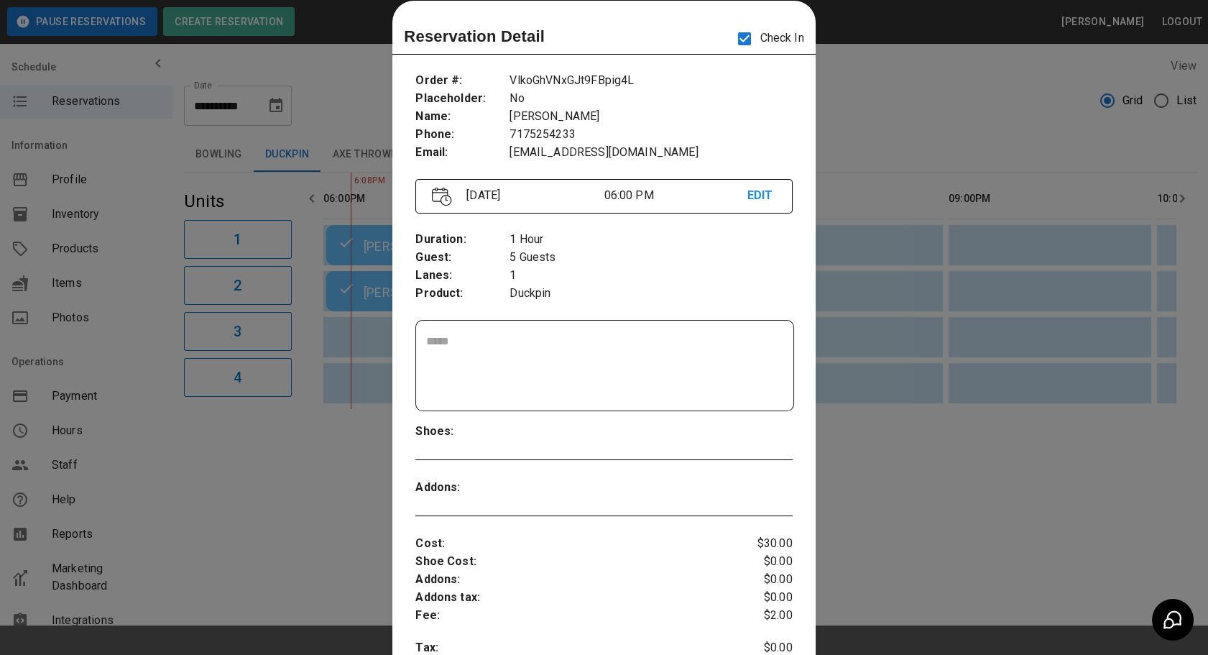
drag, startPoint x: 1023, startPoint y: 142, endPoint x: 1024, endPoint y: 150, distance: 8.7
click at [1024, 150] on div at bounding box center [604, 327] width 1208 height 655
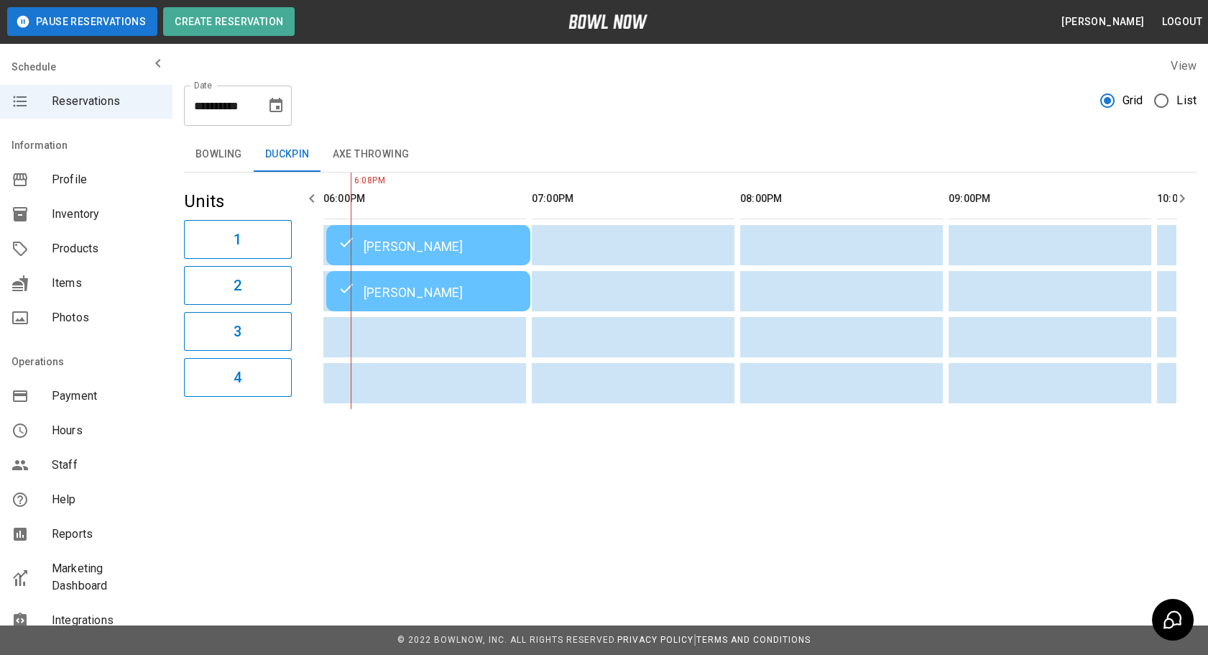
click at [199, 157] on button "Bowling" at bounding box center [219, 154] width 70 height 34
